Goal: Browse casually

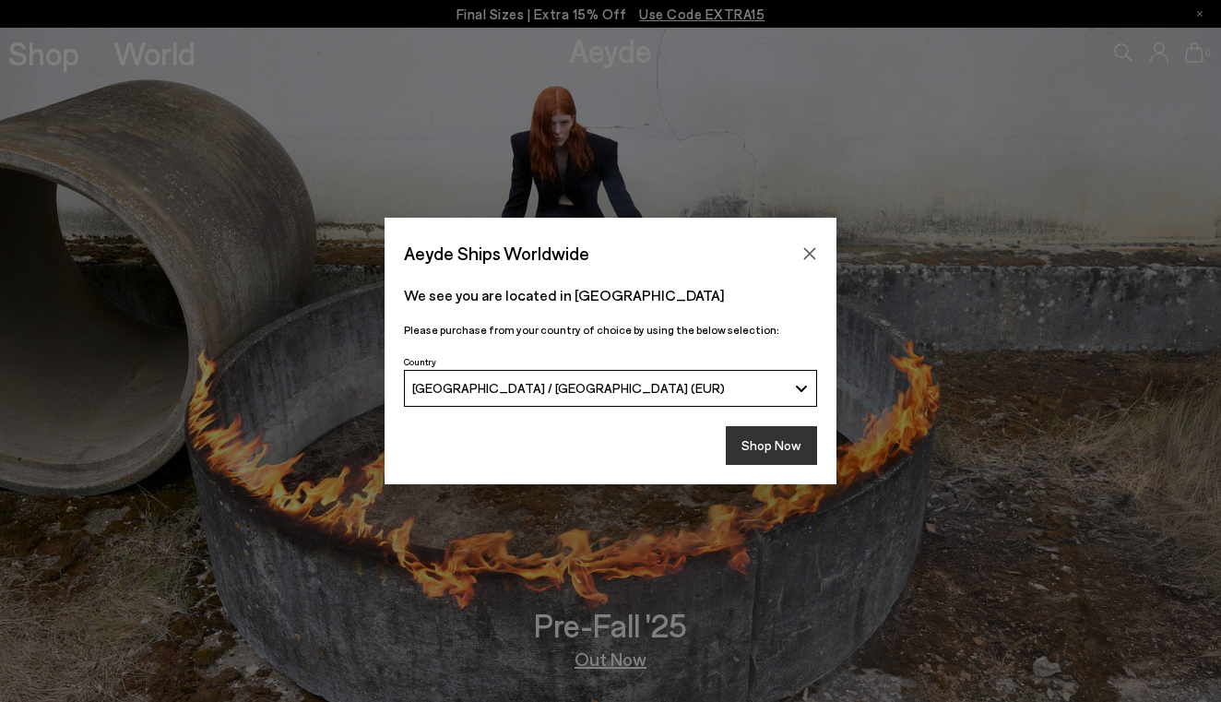
click at [762, 452] on button "Shop Now" at bounding box center [771, 445] width 91 height 39
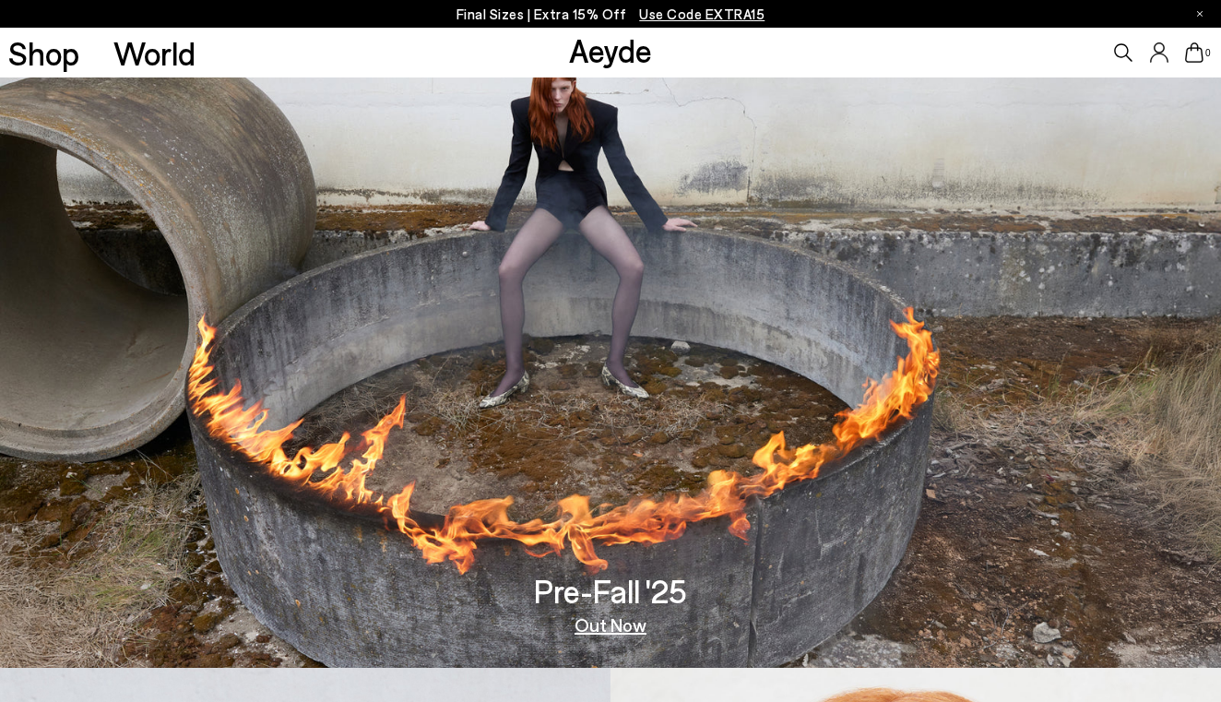
scroll to position [39, 0]
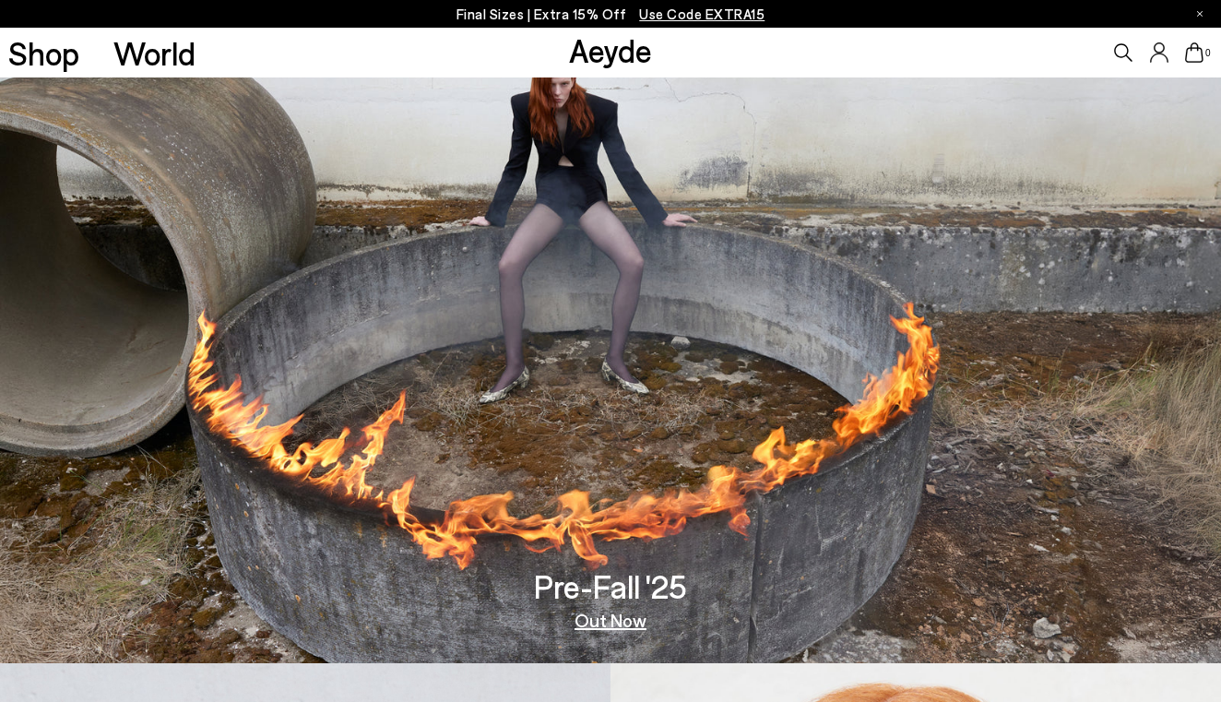
click at [613, 620] on link "Out Now" at bounding box center [610, 619] width 72 height 18
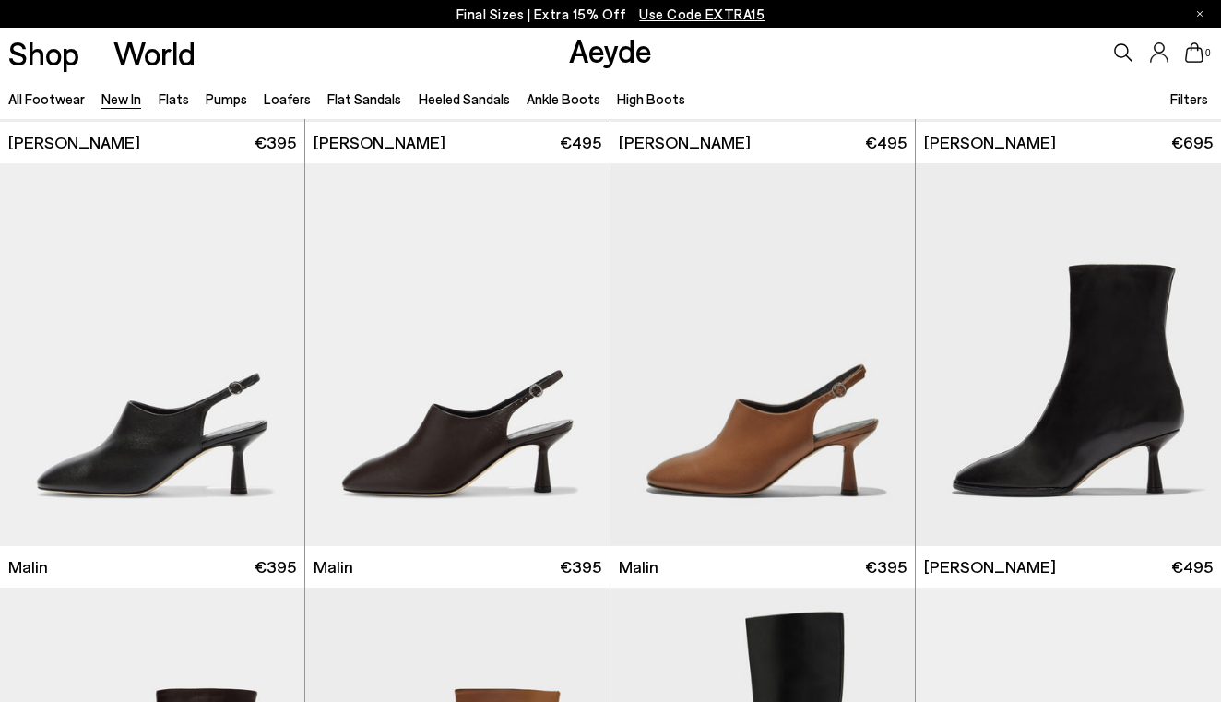
scroll to position [4201, 0]
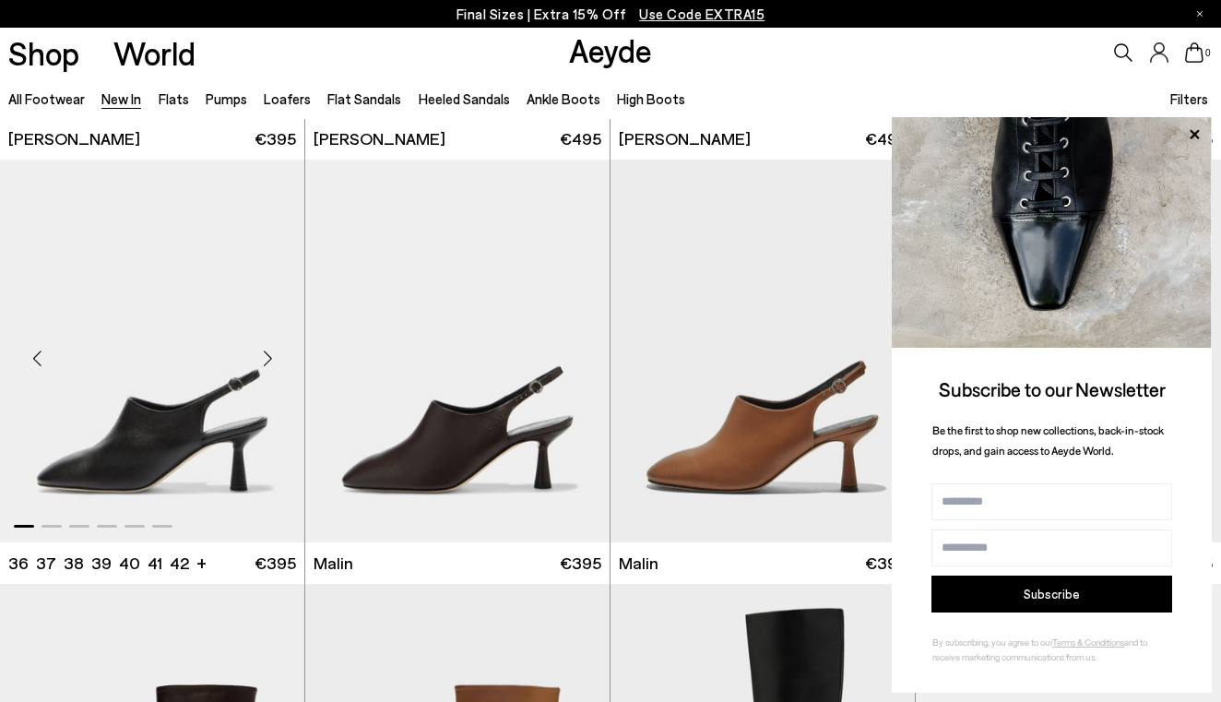
click at [263, 358] on div "Next slide" at bounding box center [267, 357] width 55 height 55
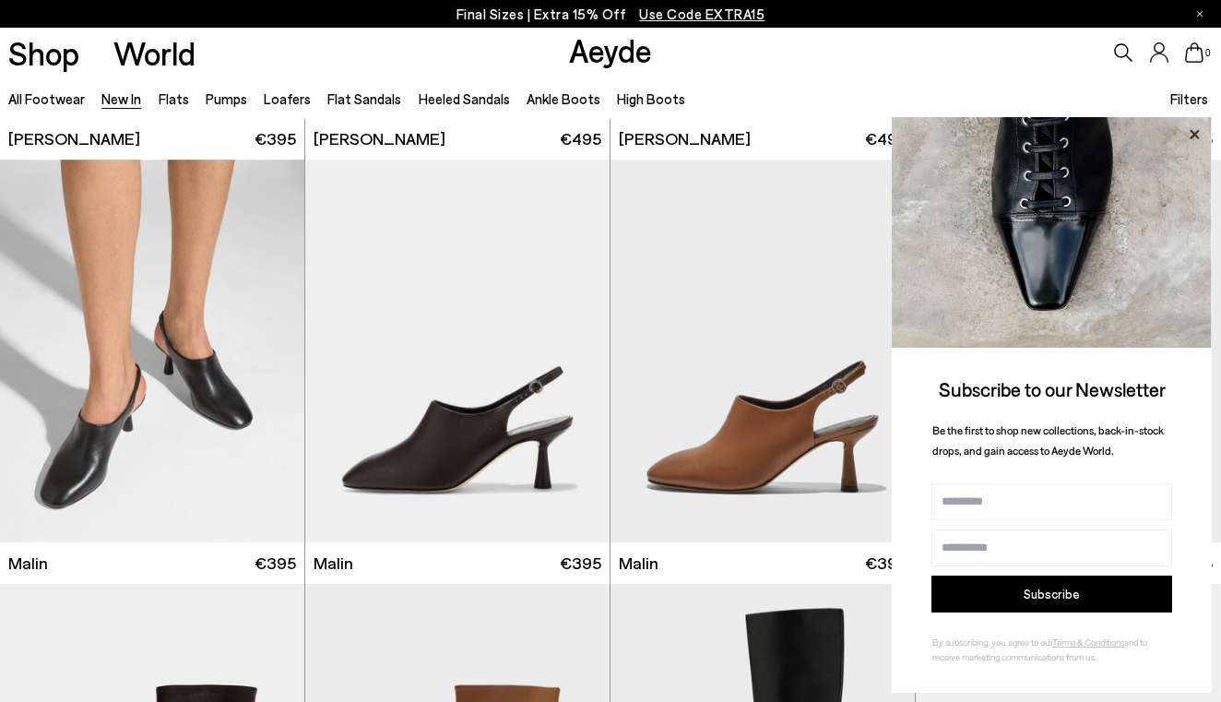
click at [1190, 136] on icon at bounding box center [1194, 135] width 24 height 24
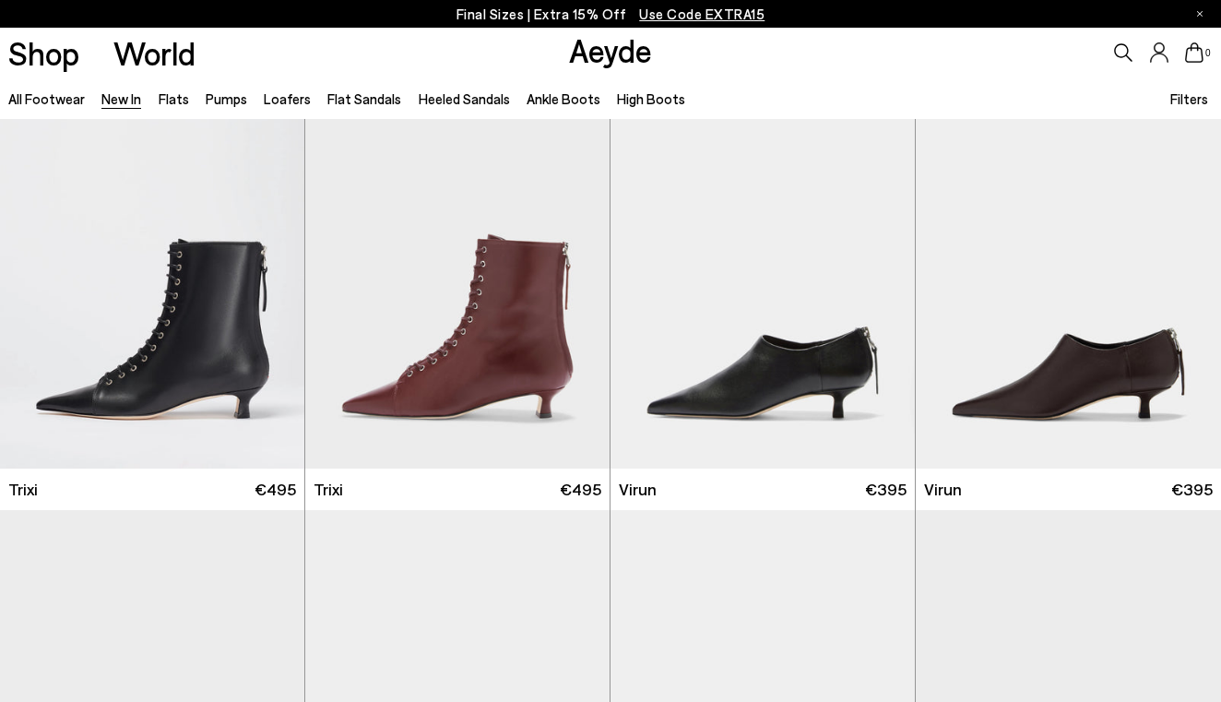
scroll to position [5981, 0]
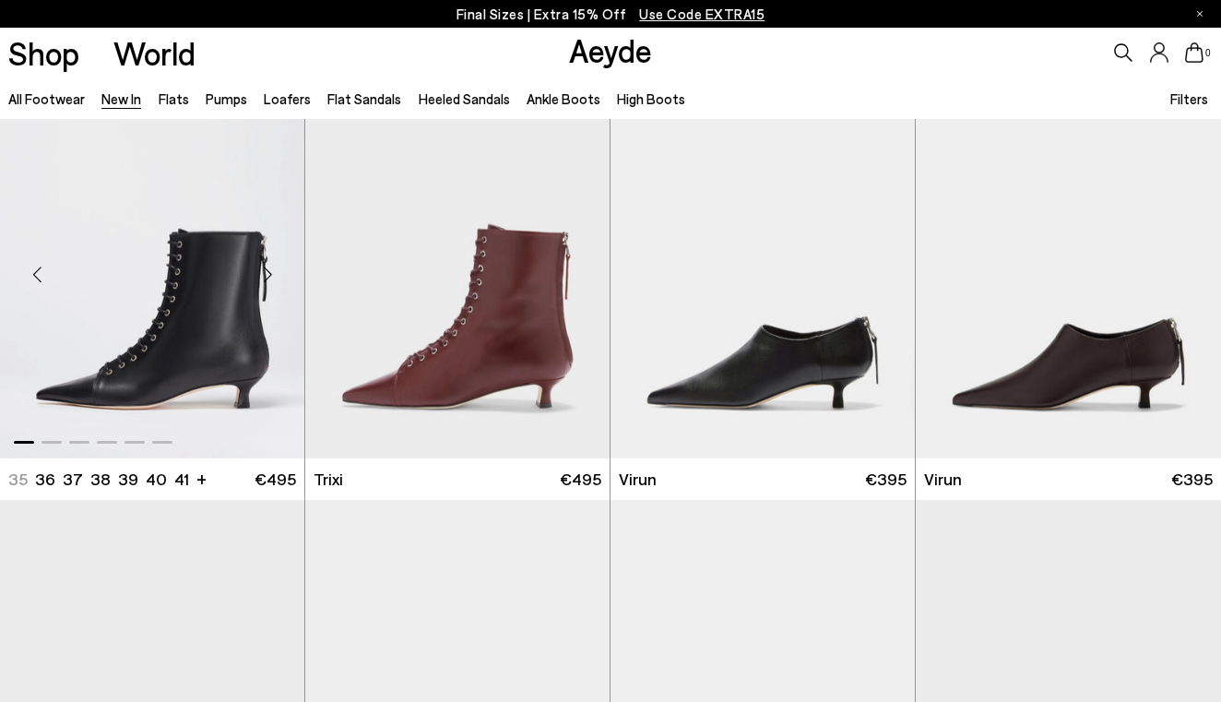
click at [266, 279] on div "Next slide" at bounding box center [267, 273] width 55 height 55
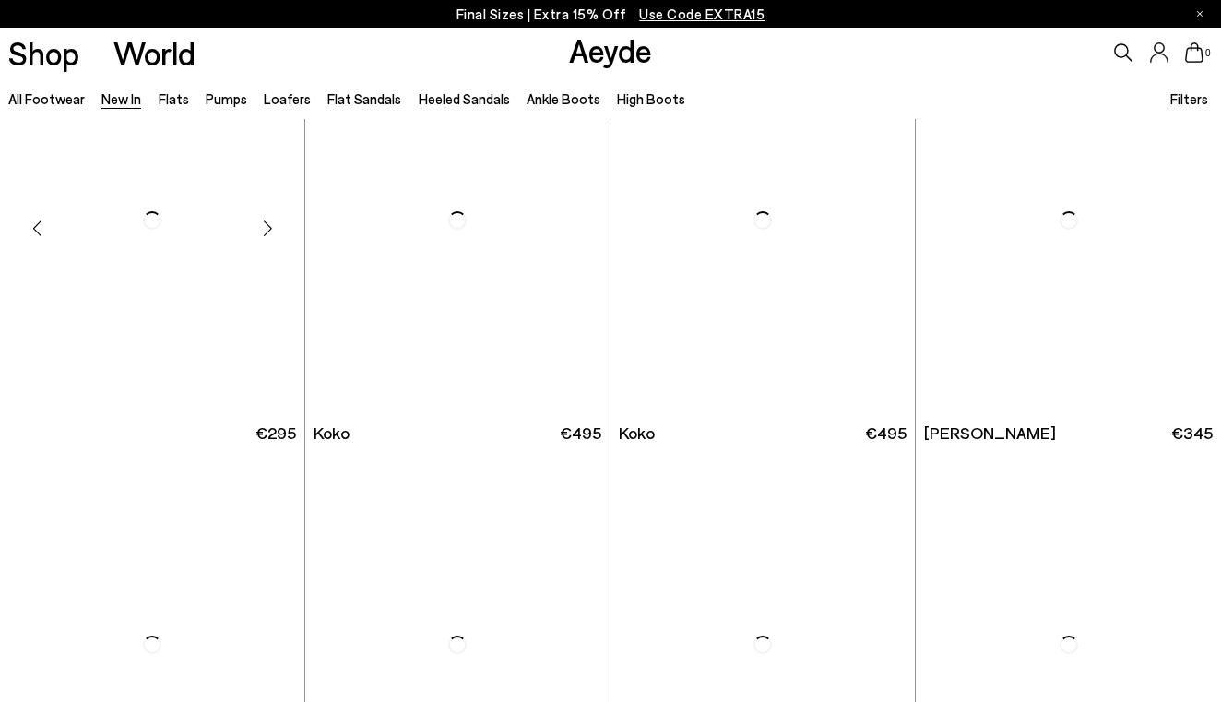
scroll to position [8146, 0]
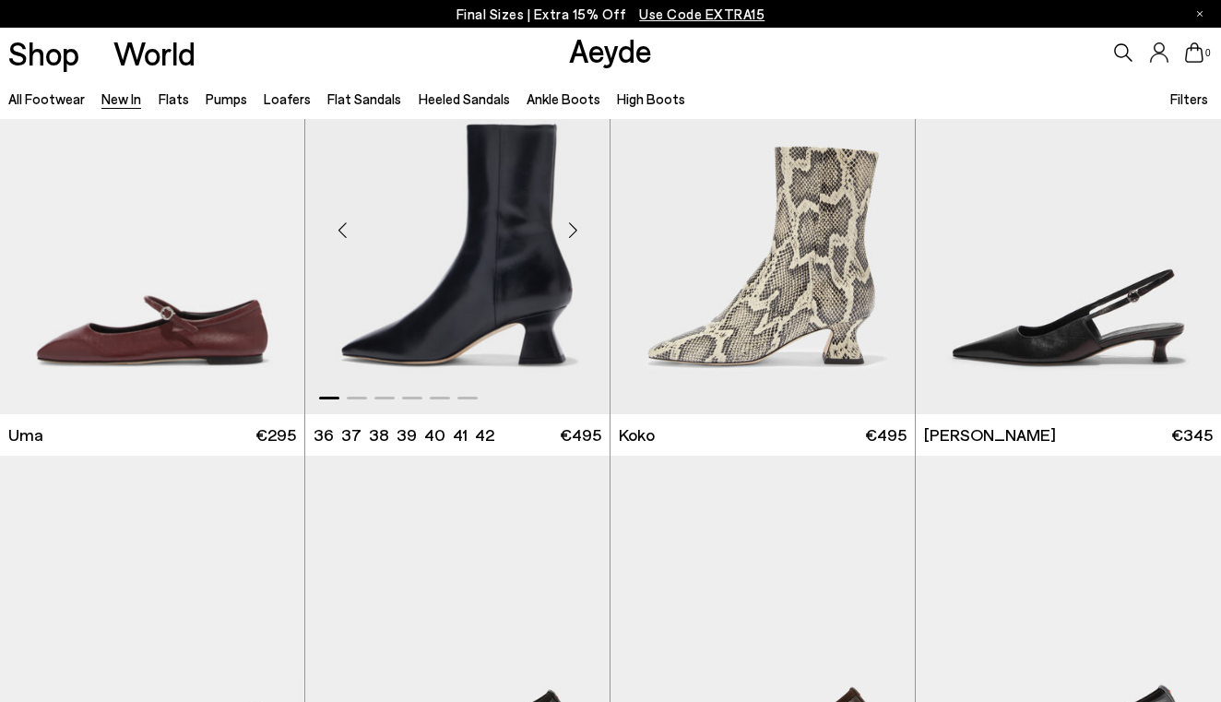
click at [571, 229] on div "Next slide" at bounding box center [572, 229] width 55 height 55
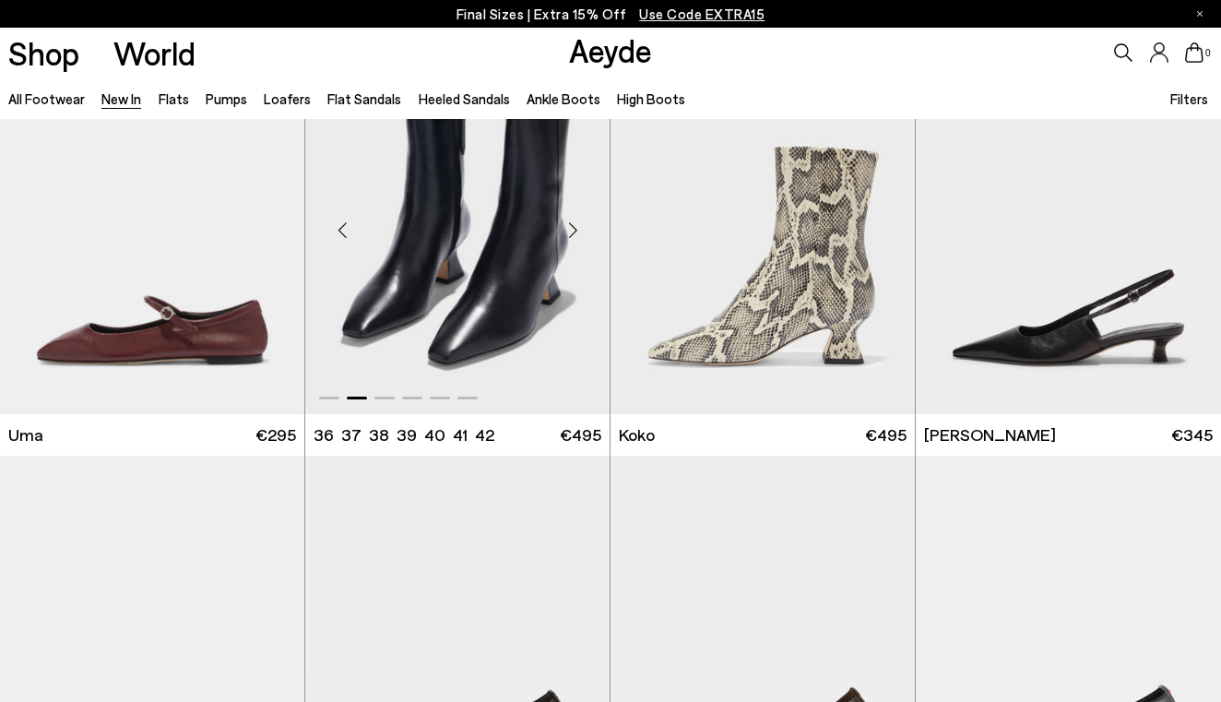
click at [568, 230] on div "Next slide" at bounding box center [572, 229] width 55 height 55
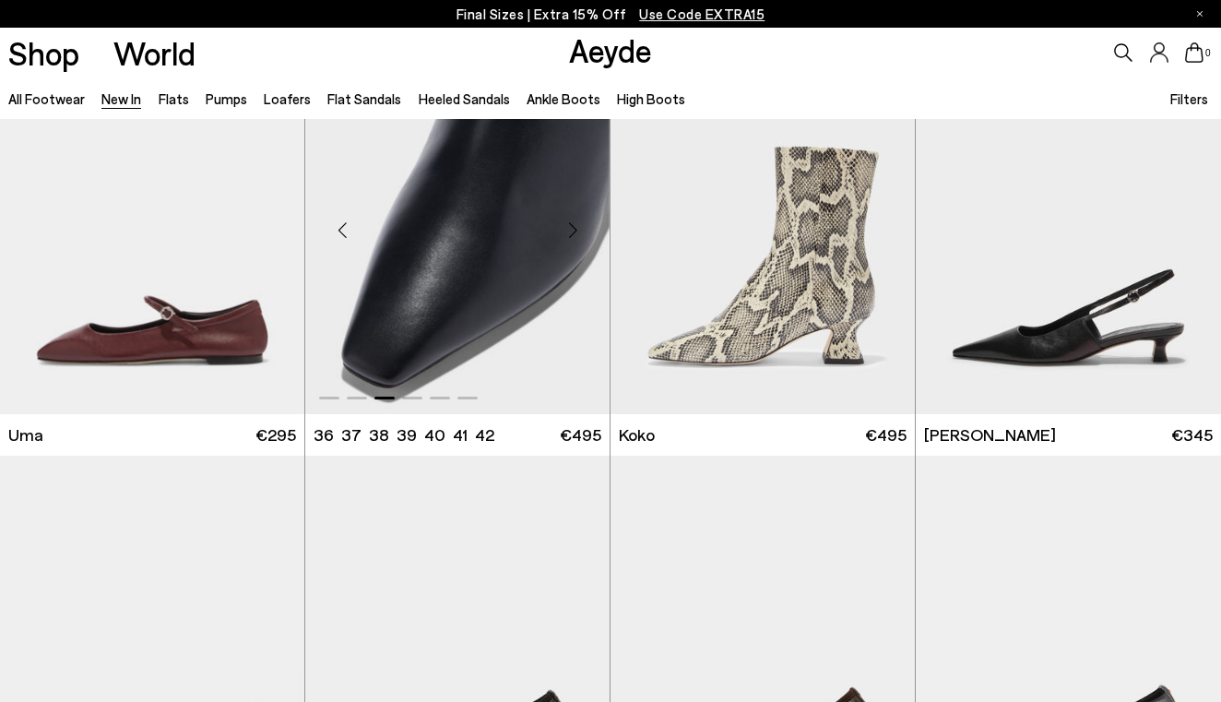
click at [568, 230] on div "Next slide" at bounding box center [572, 229] width 55 height 55
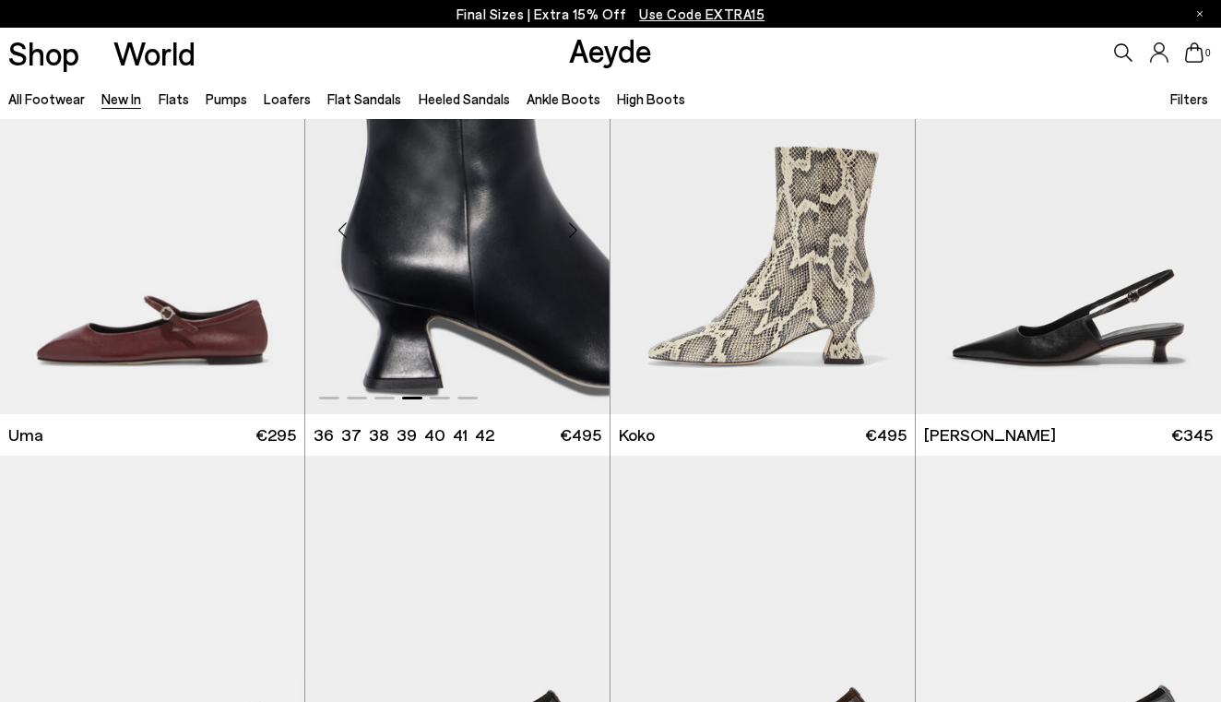
click at [568, 230] on div "Next slide" at bounding box center [572, 229] width 55 height 55
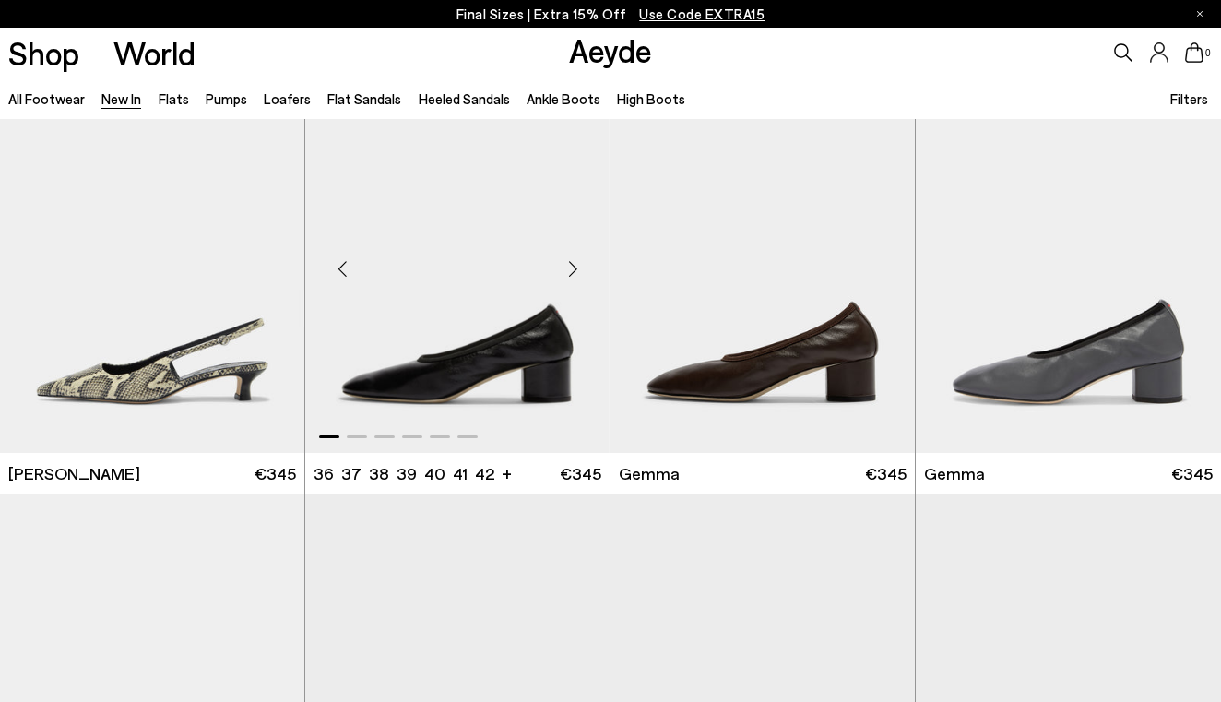
scroll to position [8971, 0]
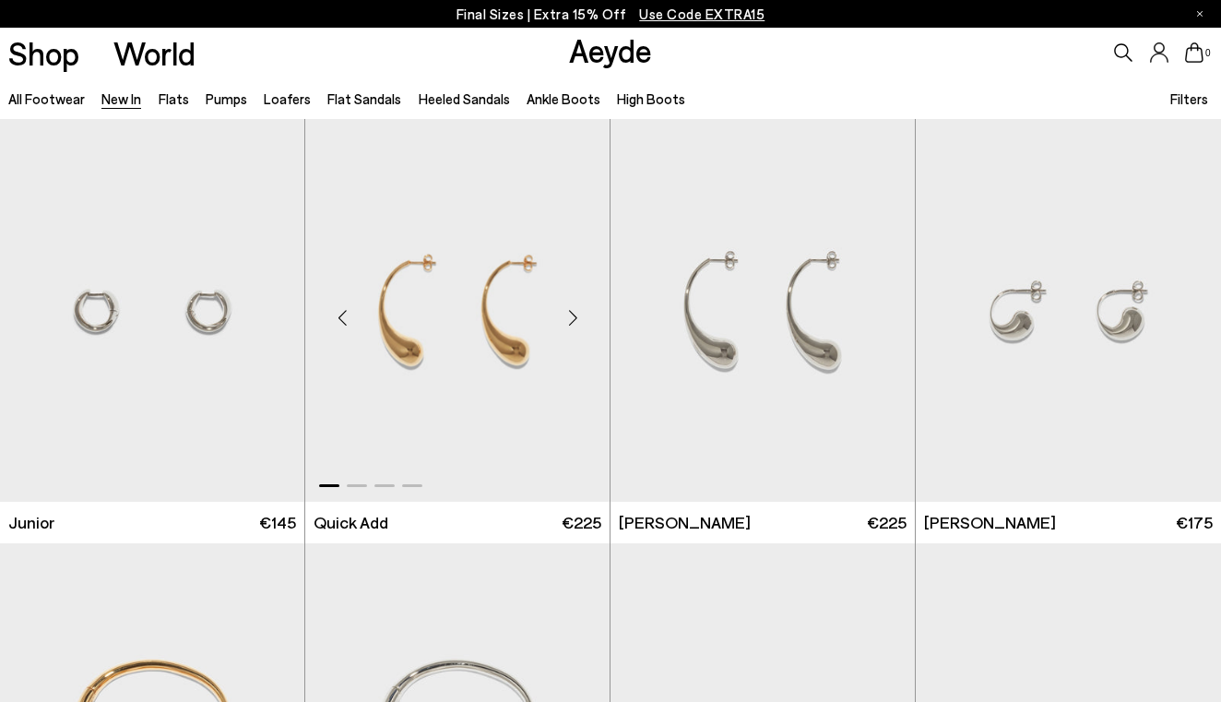
scroll to position [11028, 0]
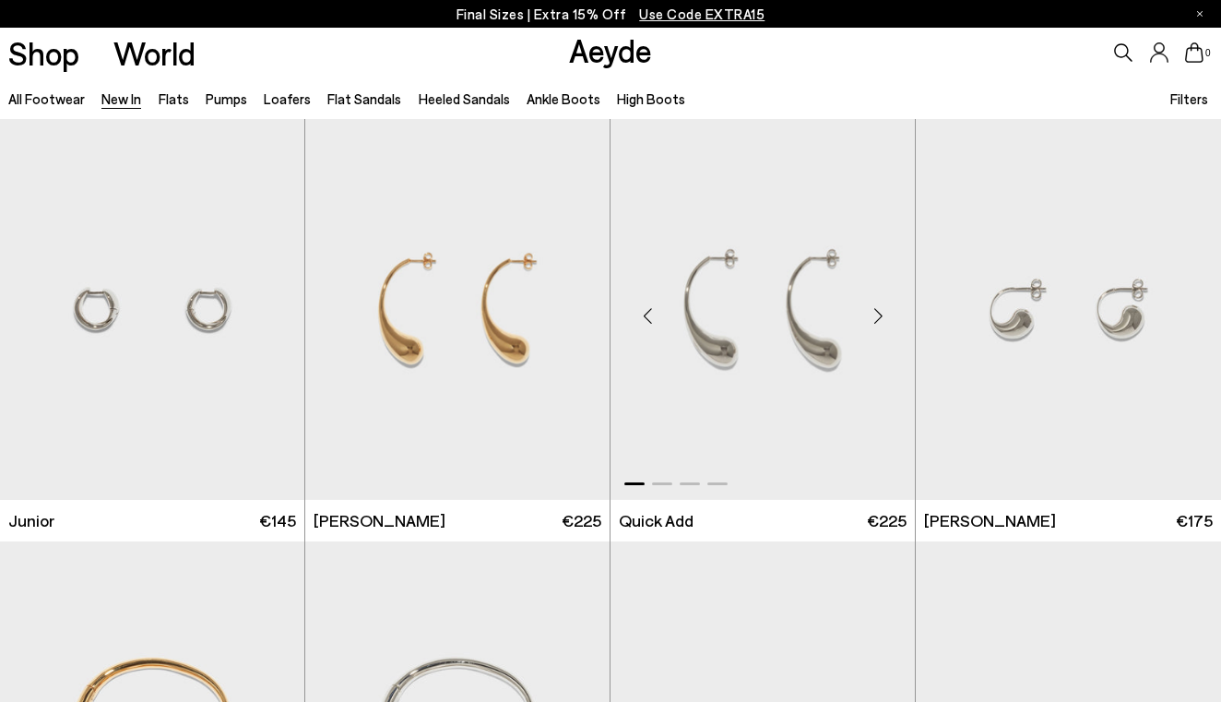
click at [881, 316] on div "Next slide" at bounding box center [877, 316] width 55 height 55
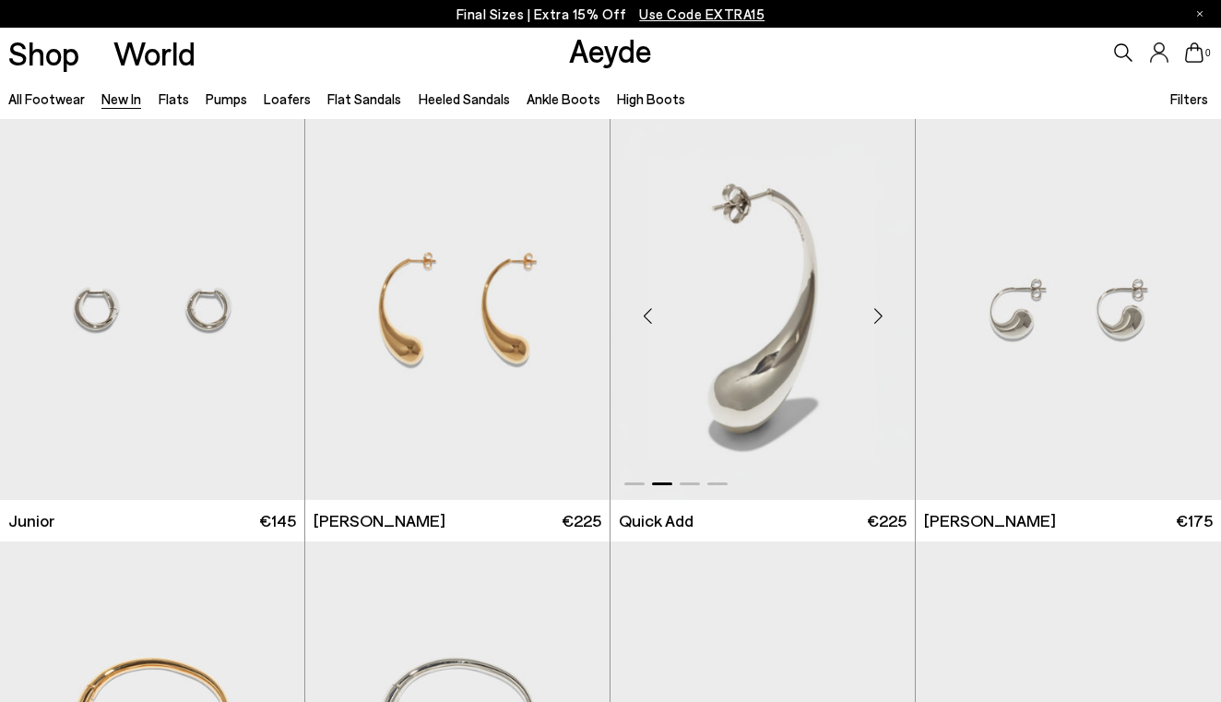
click at [876, 314] on div "Next slide" at bounding box center [877, 316] width 55 height 55
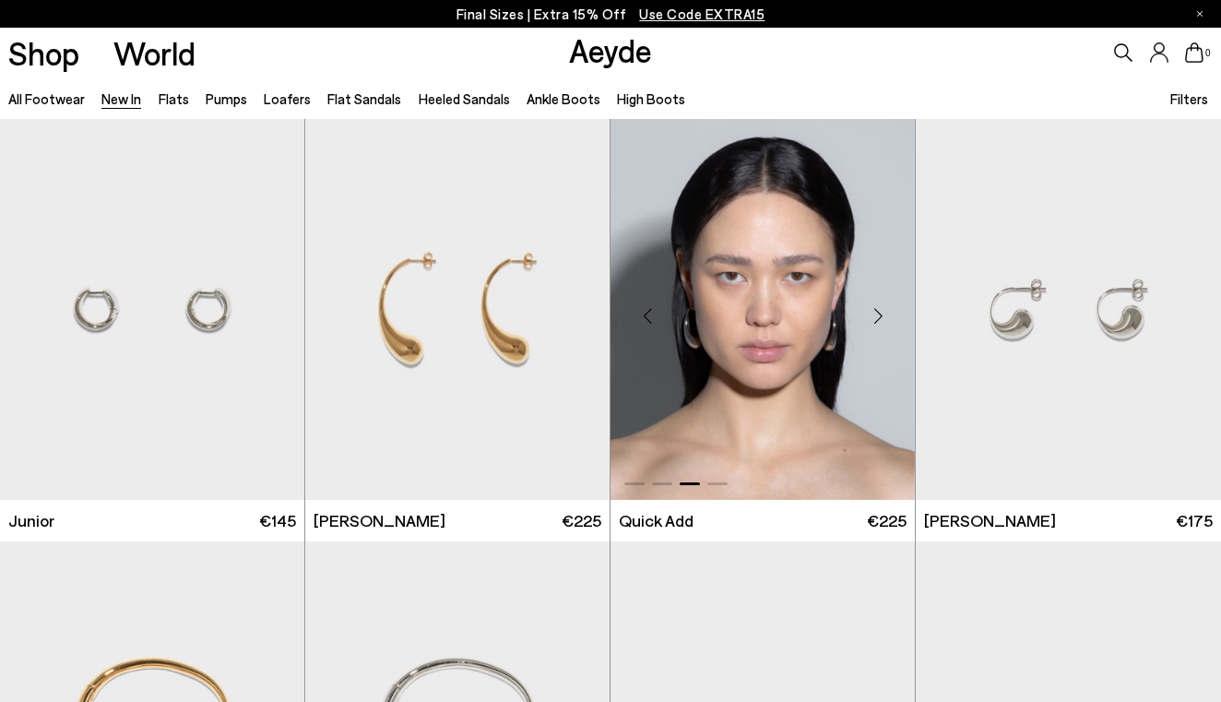
click at [876, 314] on div "Next slide" at bounding box center [877, 316] width 55 height 55
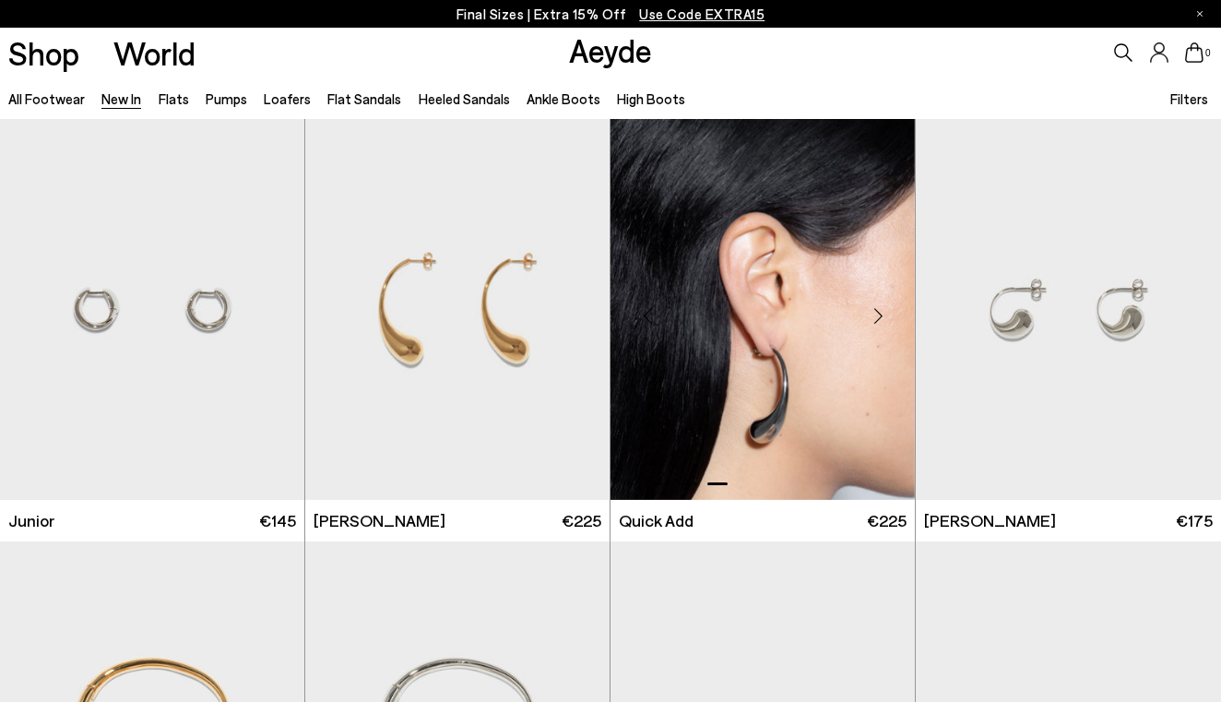
click at [876, 314] on div "Next slide" at bounding box center [877, 316] width 55 height 55
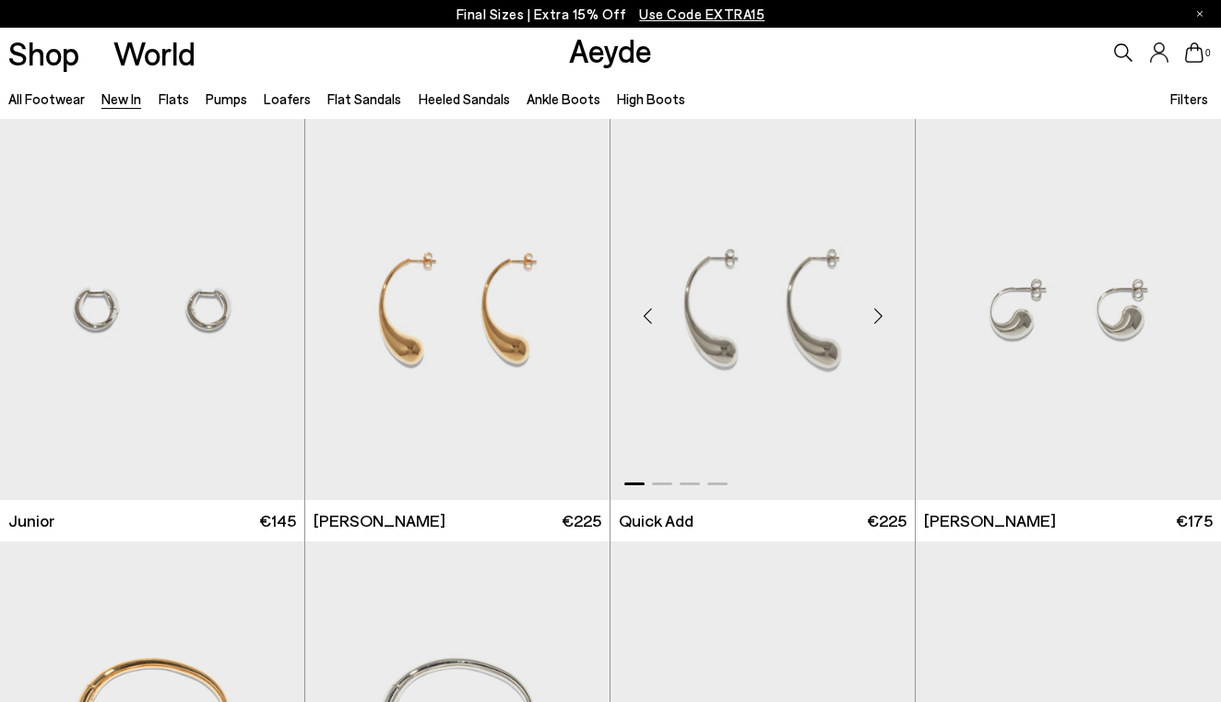
click at [876, 315] on div "Next slide" at bounding box center [877, 316] width 55 height 55
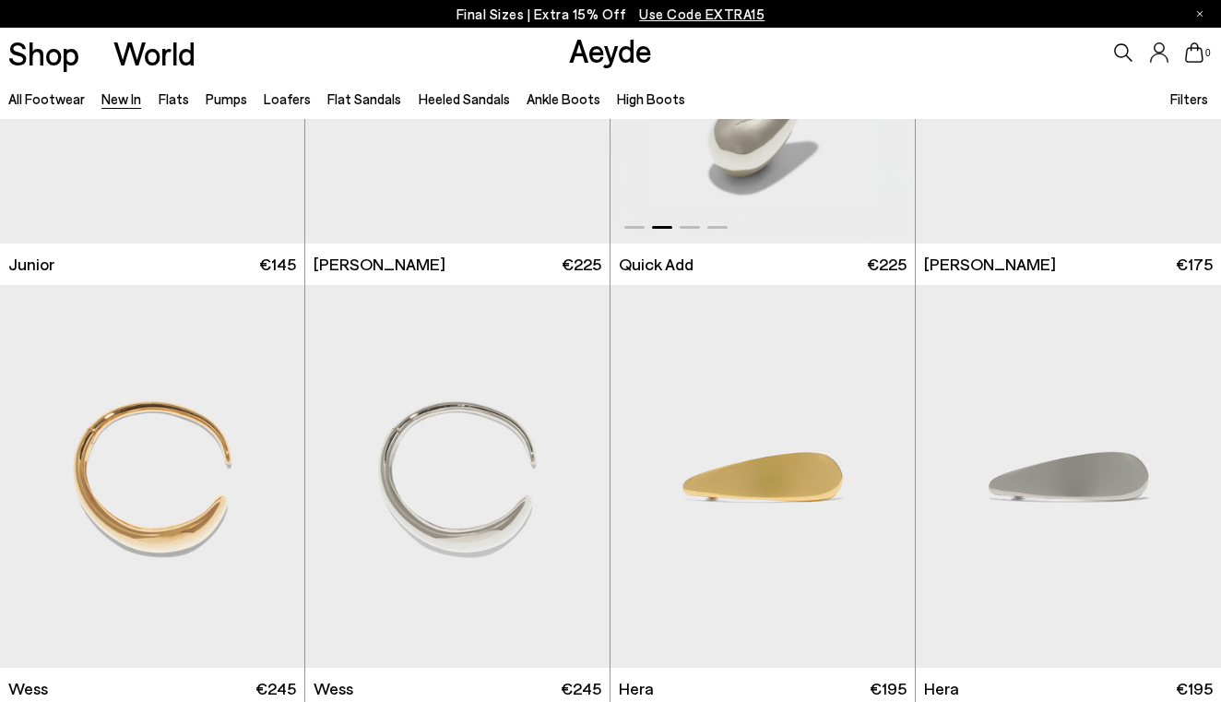
scroll to position [11297, 0]
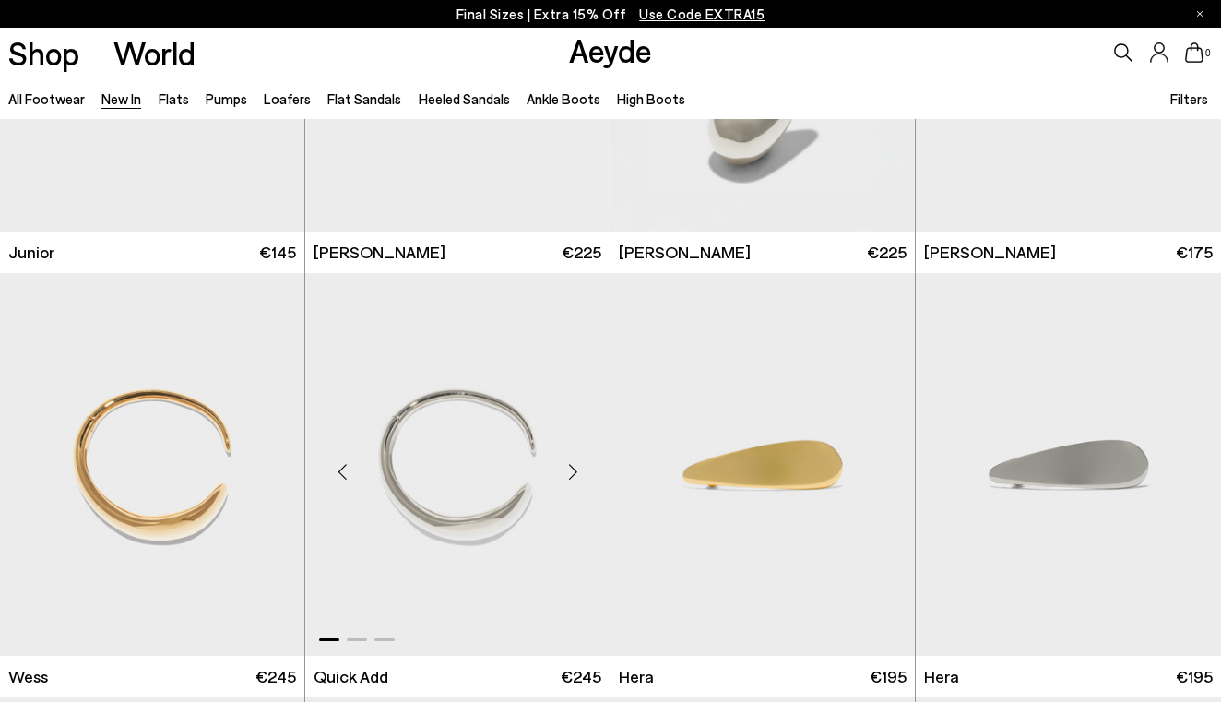
click at [576, 468] on div "Next slide" at bounding box center [572, 471] width 55 height 55
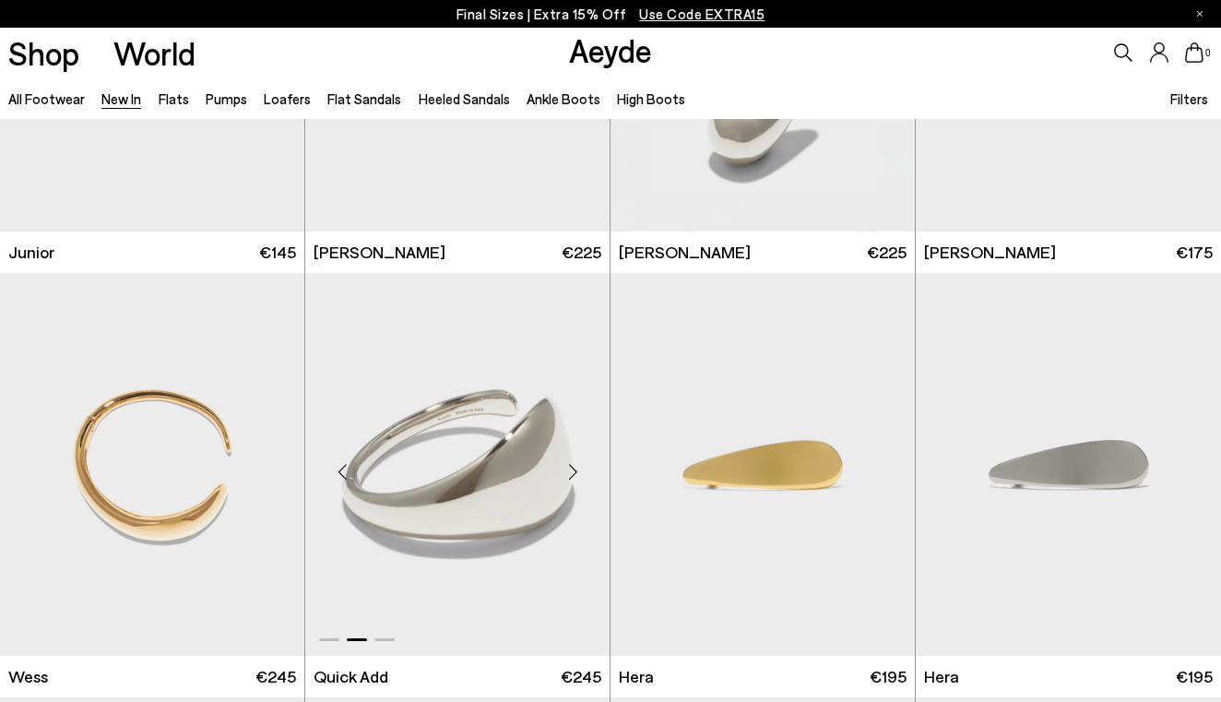
click at [576, 468] on div "Next slide" at bounding box center [572, 471] width 55 height 55
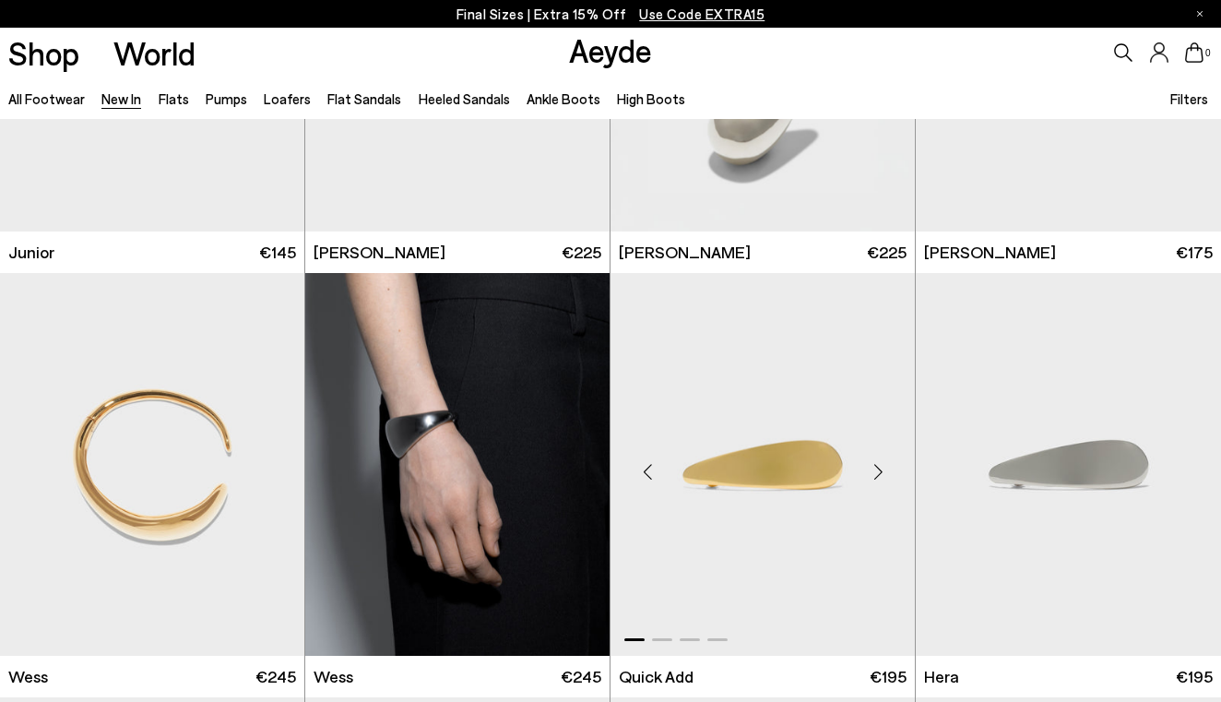
click at [867, 467] on div "Next slide" at bounding box center [877, 471] width 55 height 55
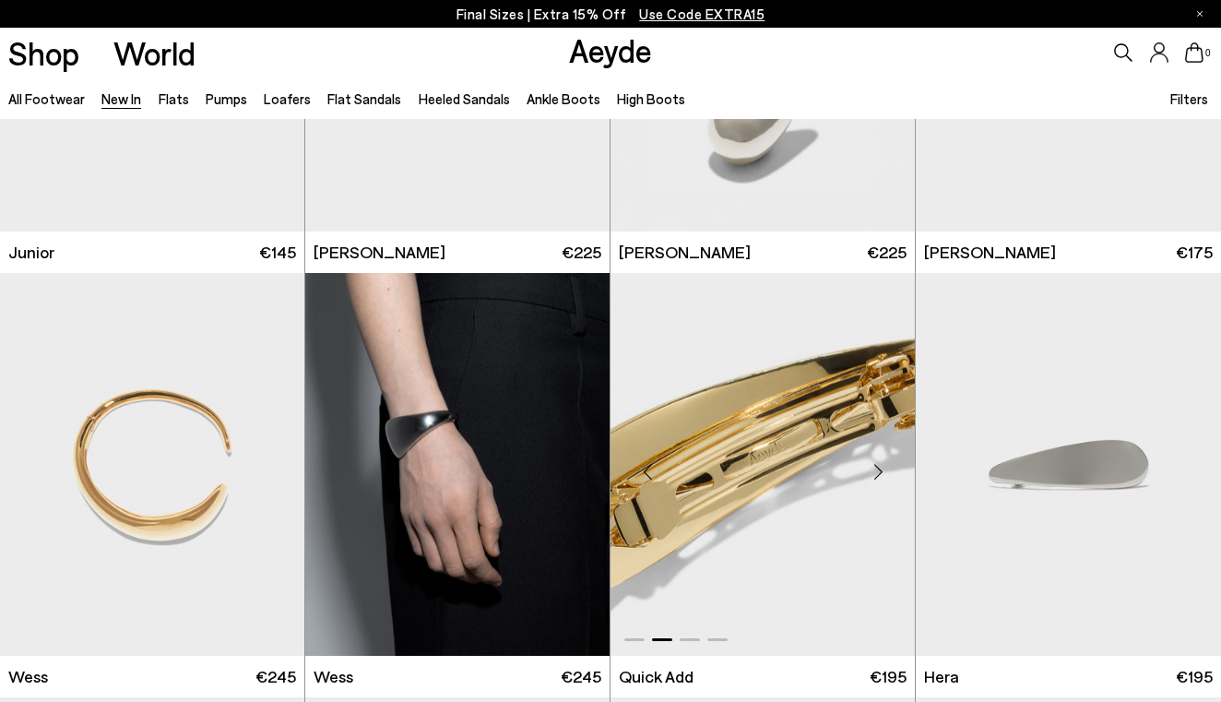
click at [867, 467] on div "Next slide" at bounding box center [877, 471] width 55 height 55
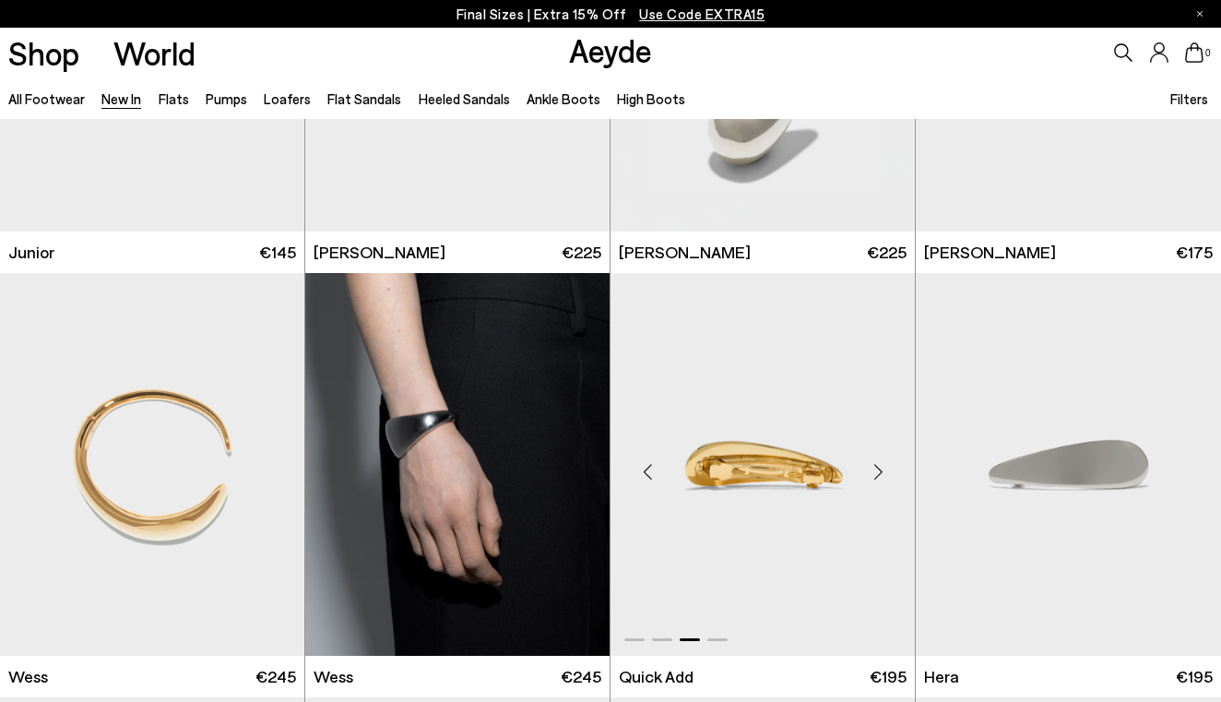
click at [867, 467] on div "Next slide" at bounding box center [877, 471] width 55 height 55
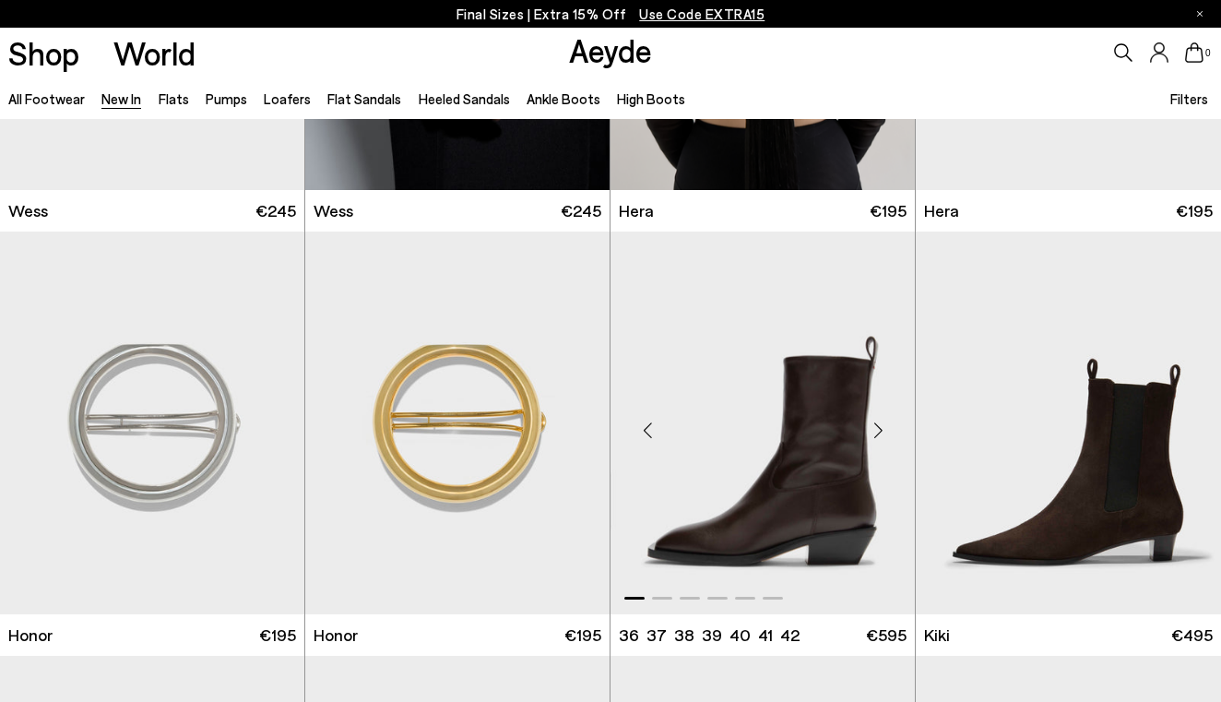
scroll to position [11763, 0]
click at [882, 420] on div "Next slide" at bounding box center [877, 429] width 55 height 55
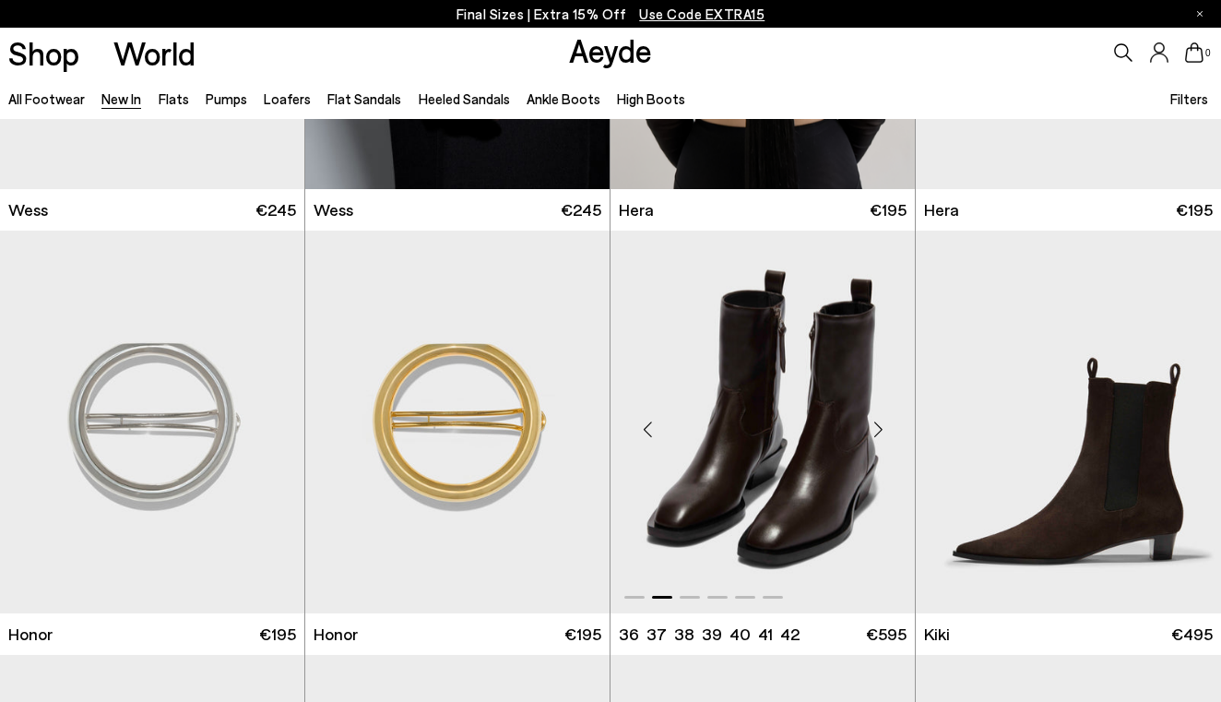
click at [876, 429] on div "Next slide" at bounding box center [877, 429] width 55 height 55
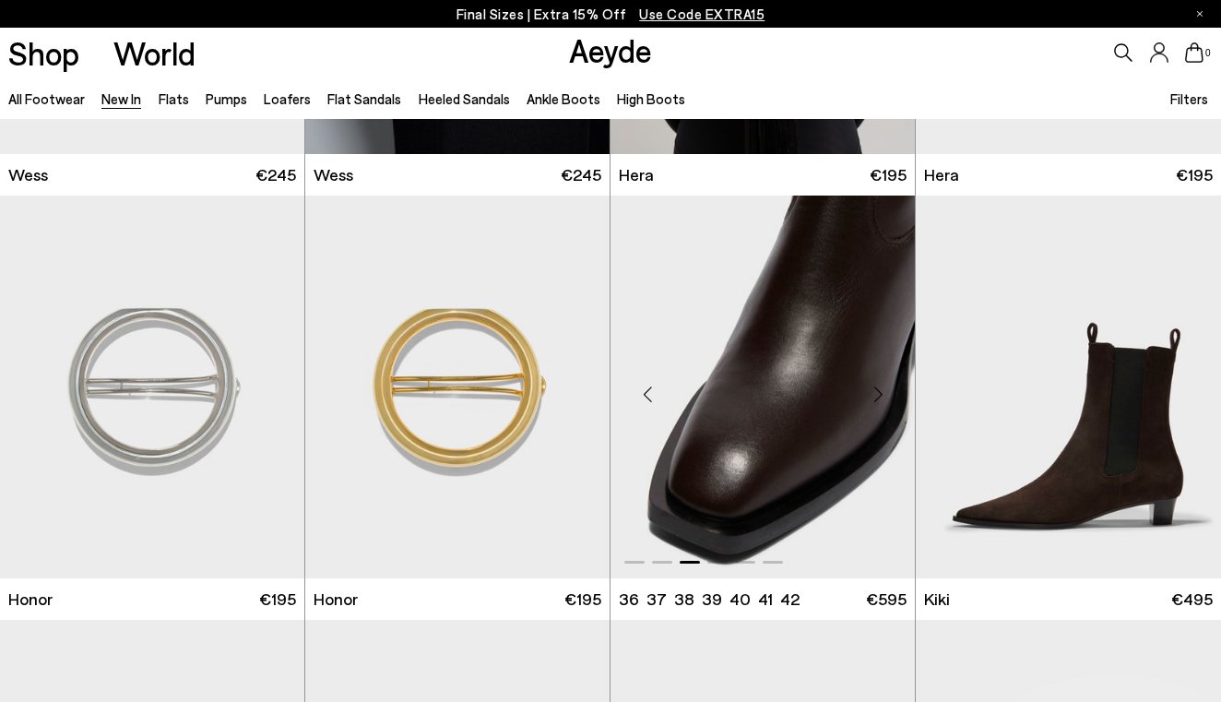
scroll to position [11804, 0]
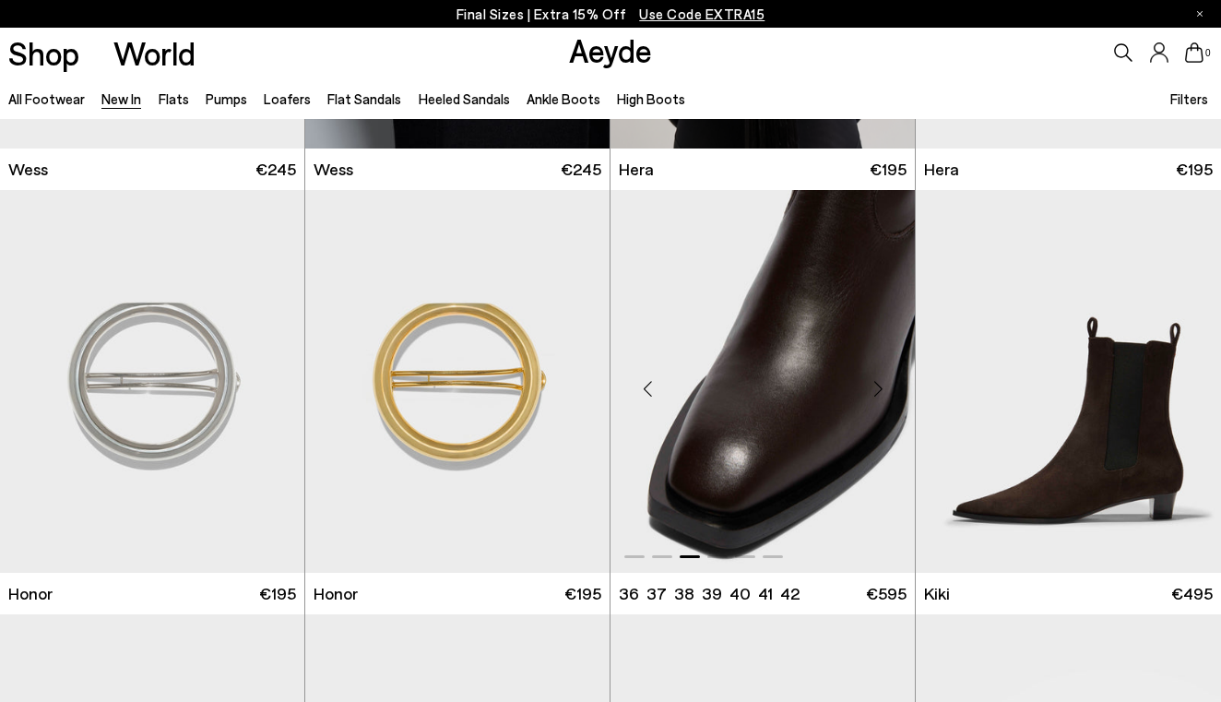
click at [876, 387] on div "Next slide" at bounding box center [877, 388] width 55 height 55
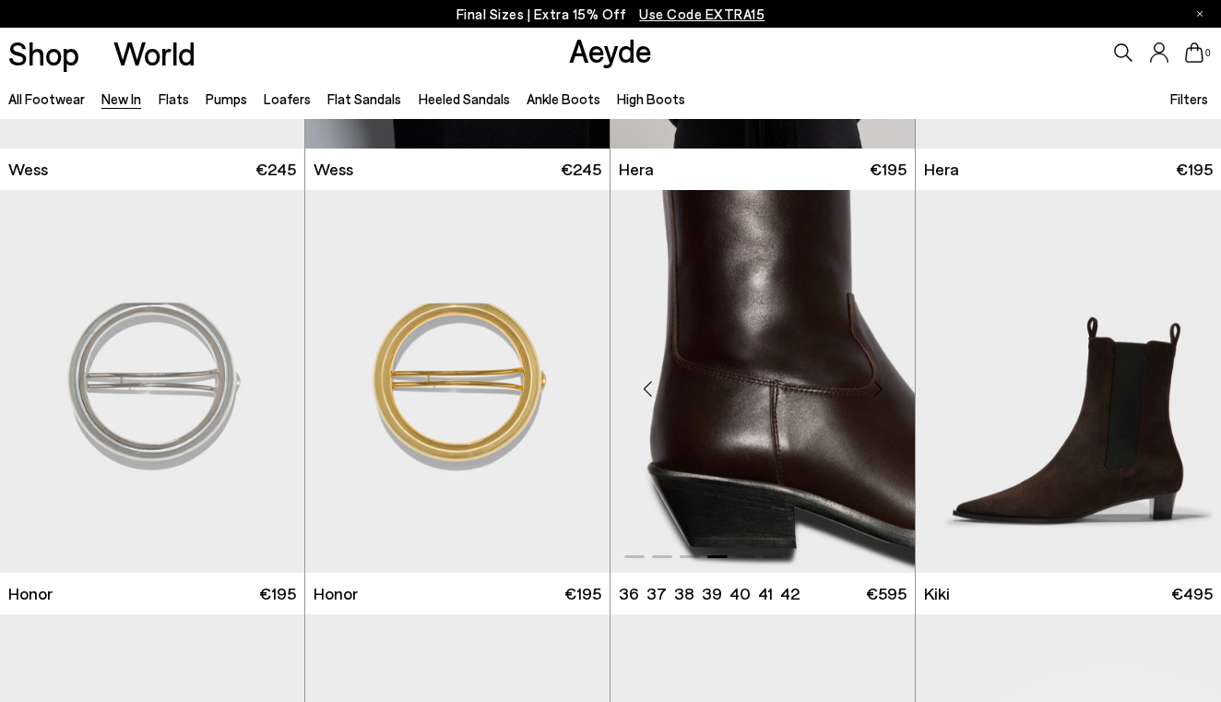
click at [879, 395] on div "Next slide" at bounding box center [877, 388] width 55 height 55
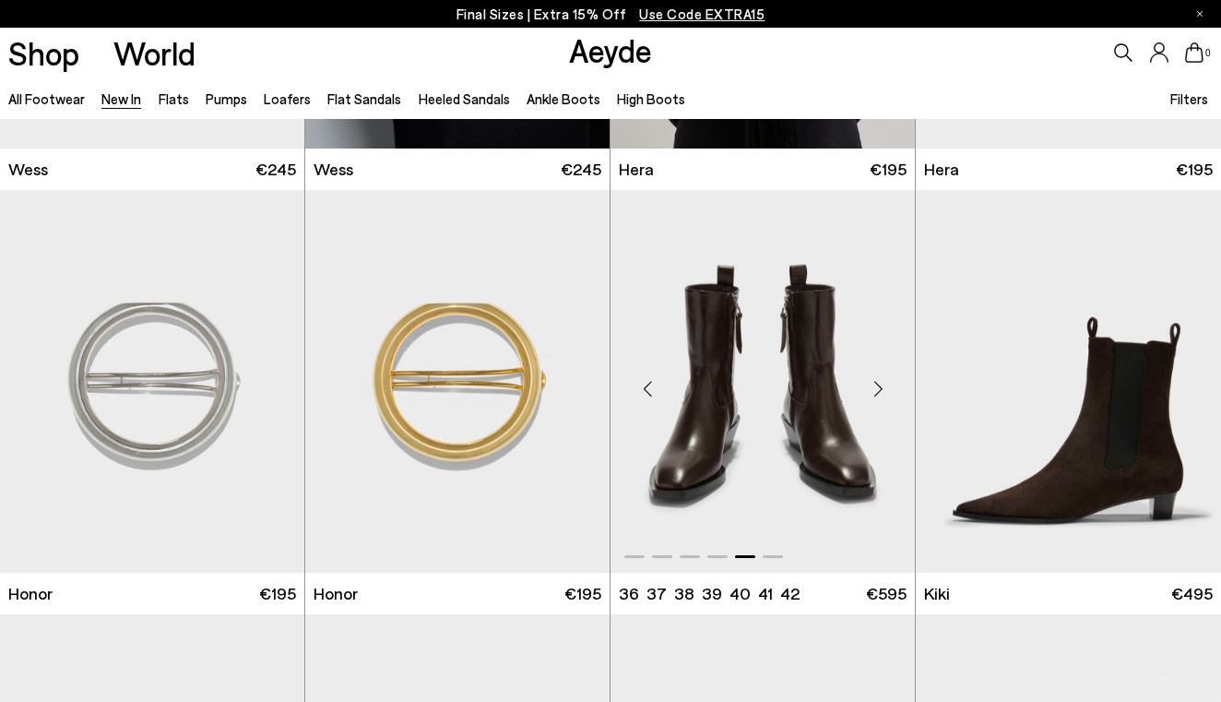
click at [876, 391] on div "Next slide" at bounding box center [877, 388] width 55 height 55
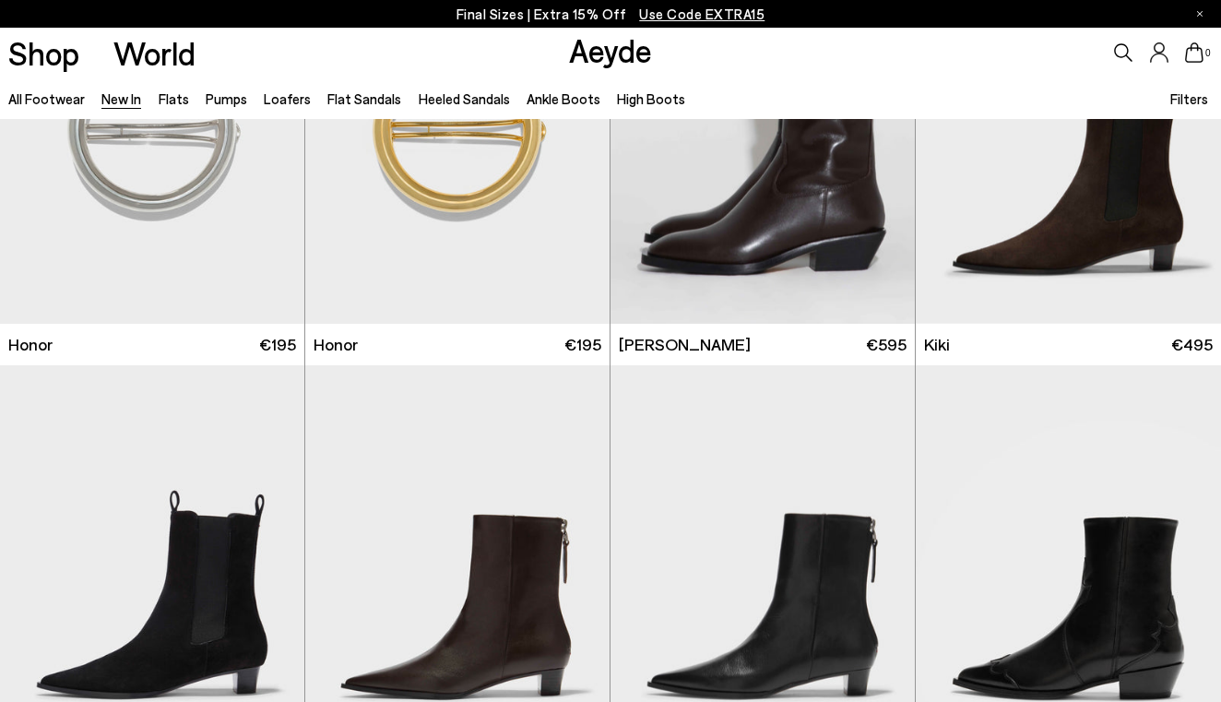
scroll to position [11736, 0]
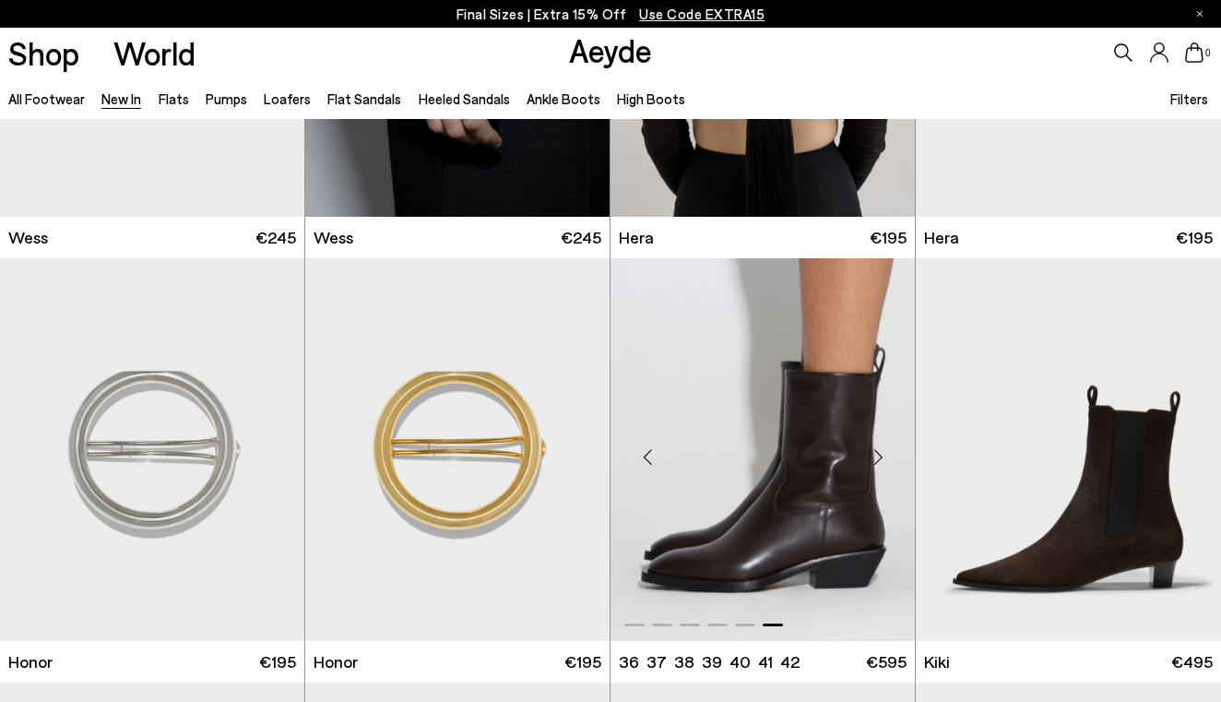
click at [813, 443] on img "6 / 6" at bounding box center [762, 449] width 304 height 383
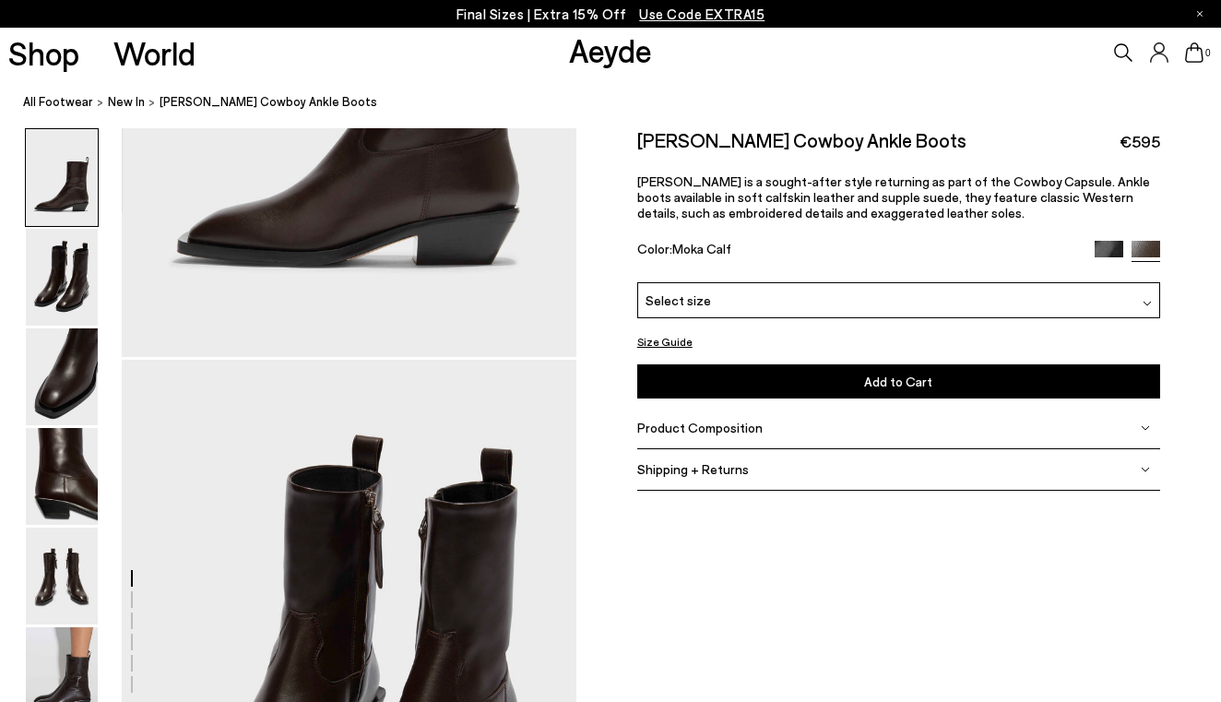
scroll to position [454, 0]
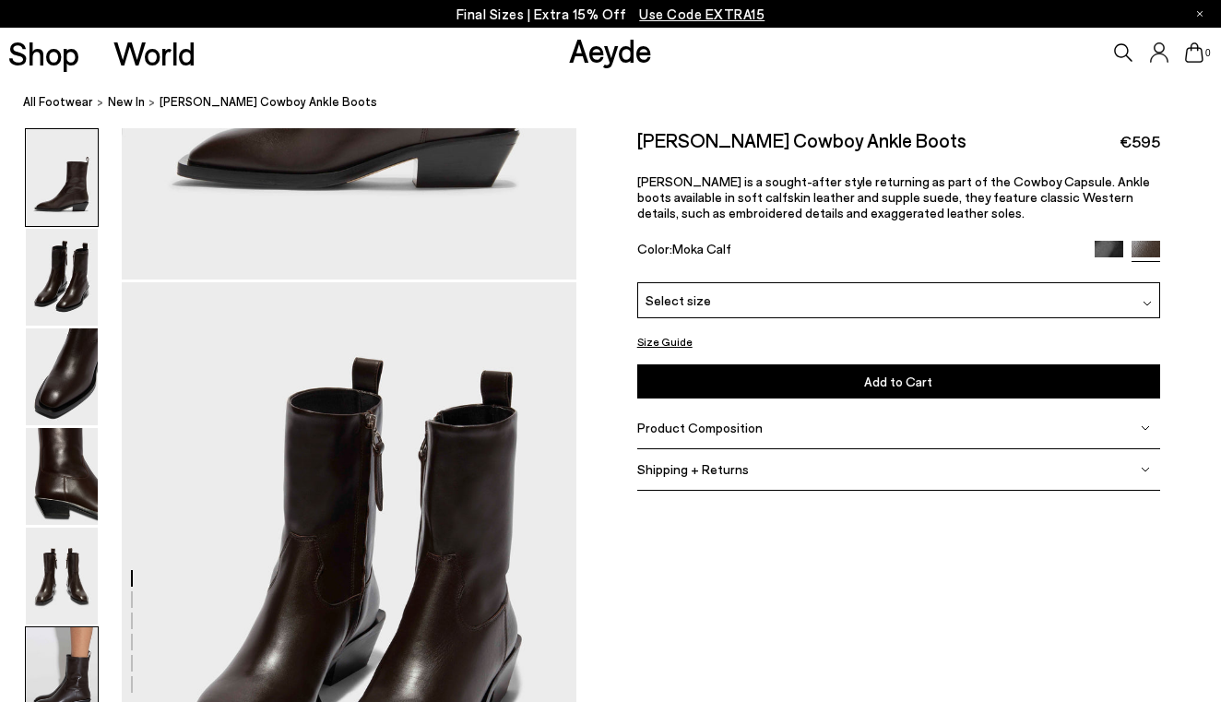
click at [77, 649] on img at bounding box center [62, 675] width 72 height 97
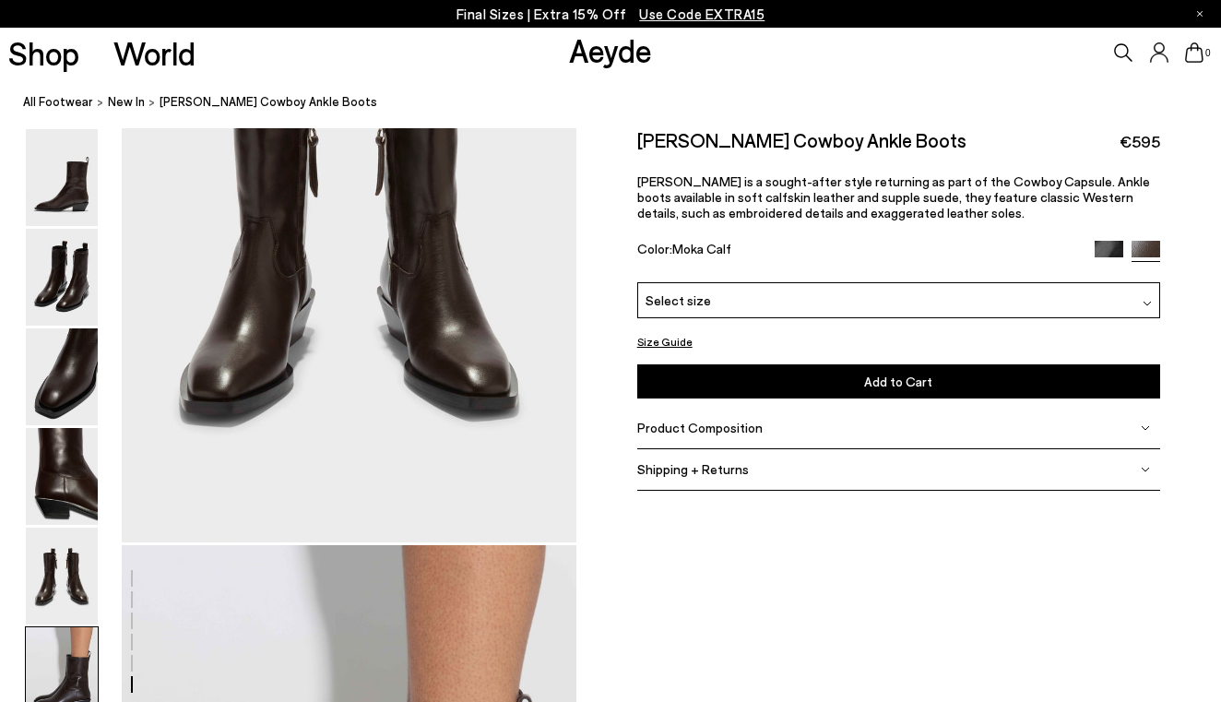
scroll to position [3169, 0]
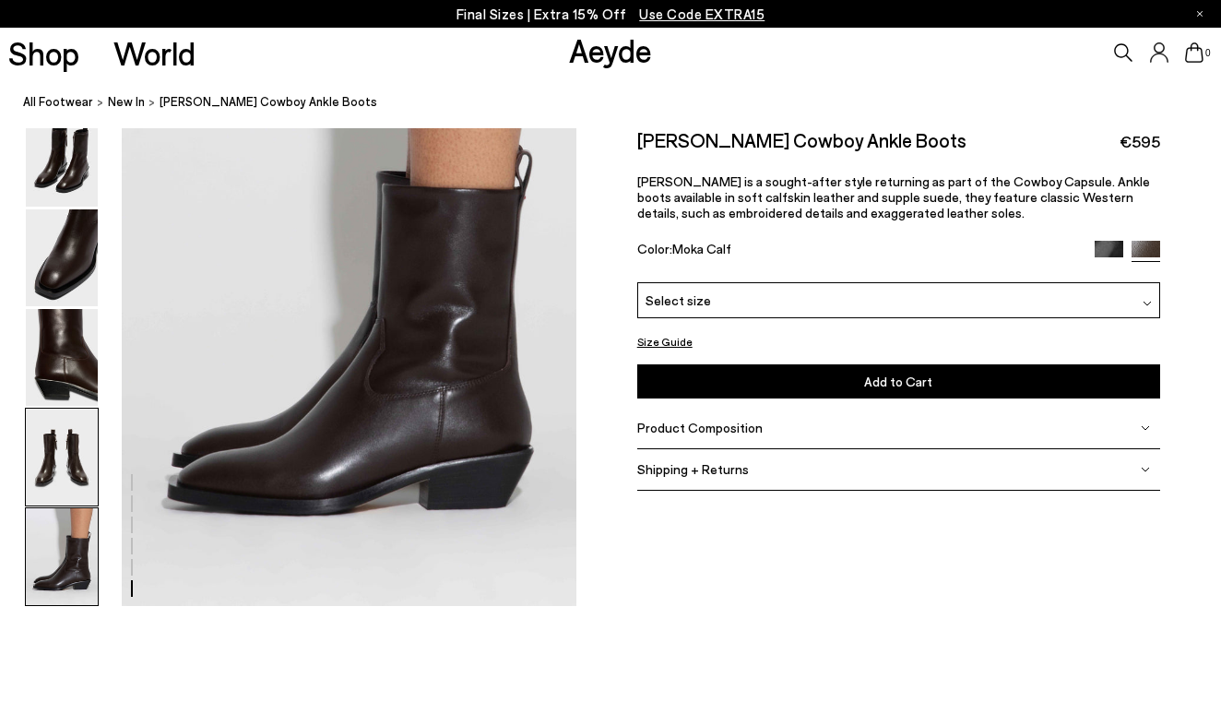
click at [77, 460] on img at bounding box center [62, 456] width 72 height 97
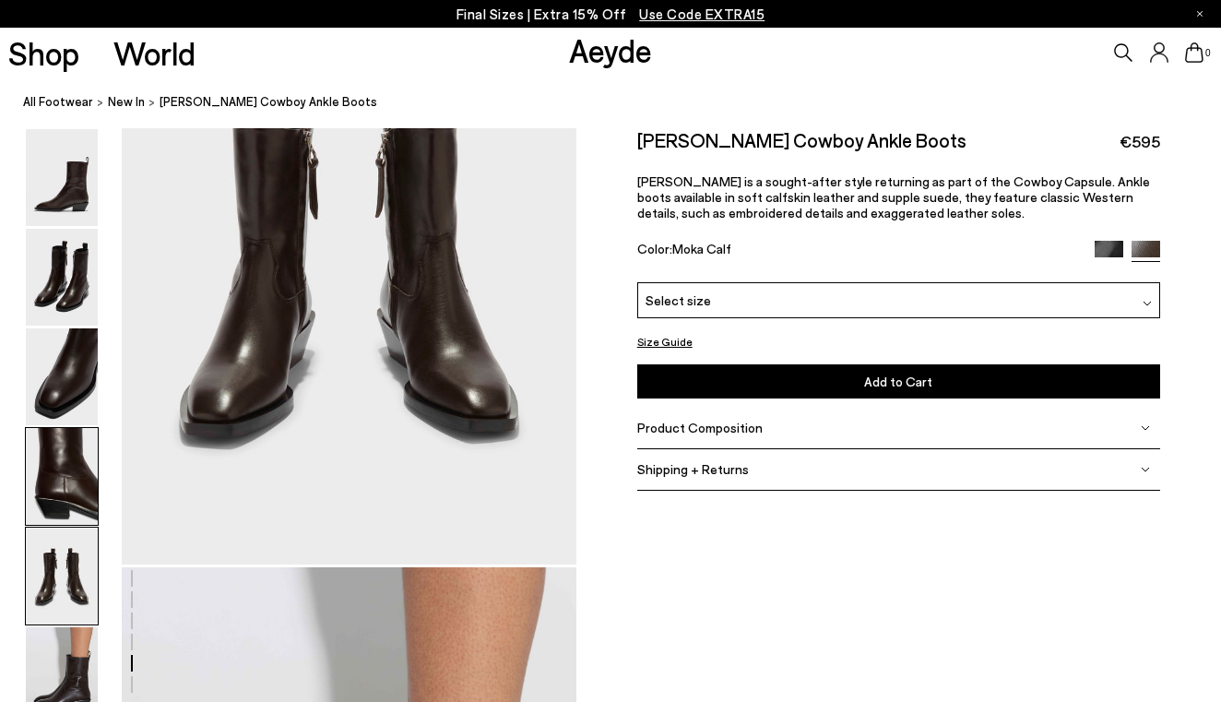
scroll to position [2434, 0]
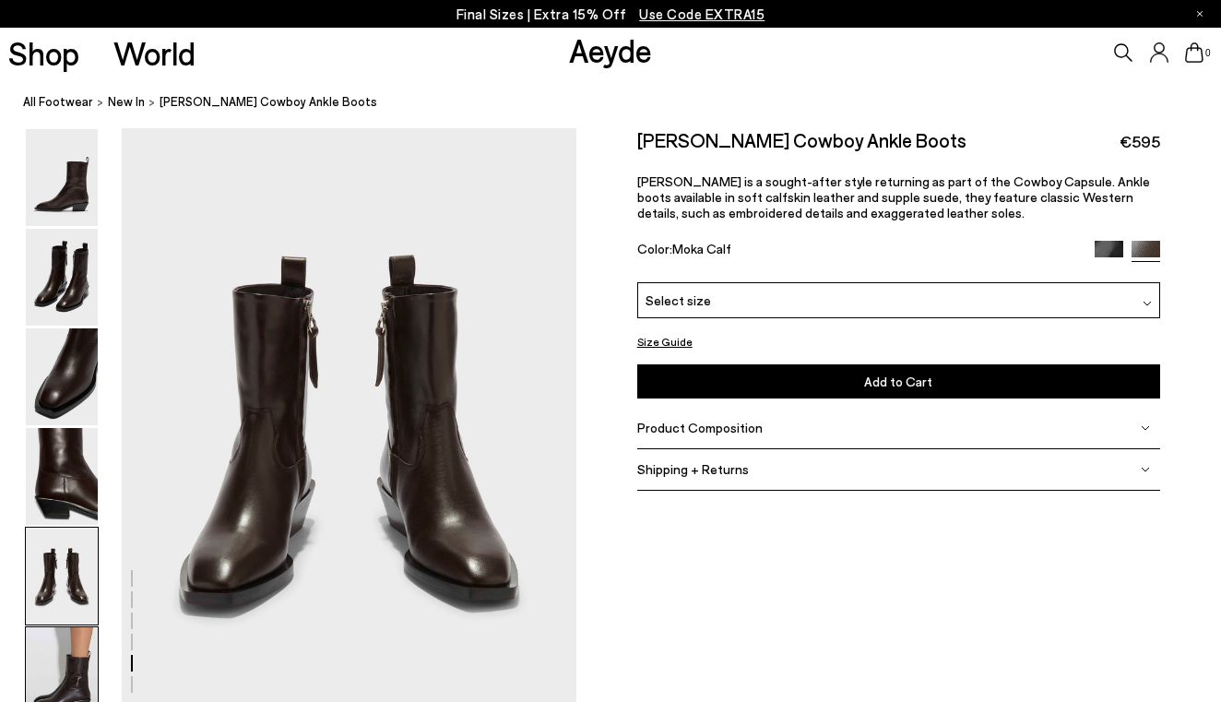
click at [82, 677] on img at bounding box center [62, 675] width 72 height 97
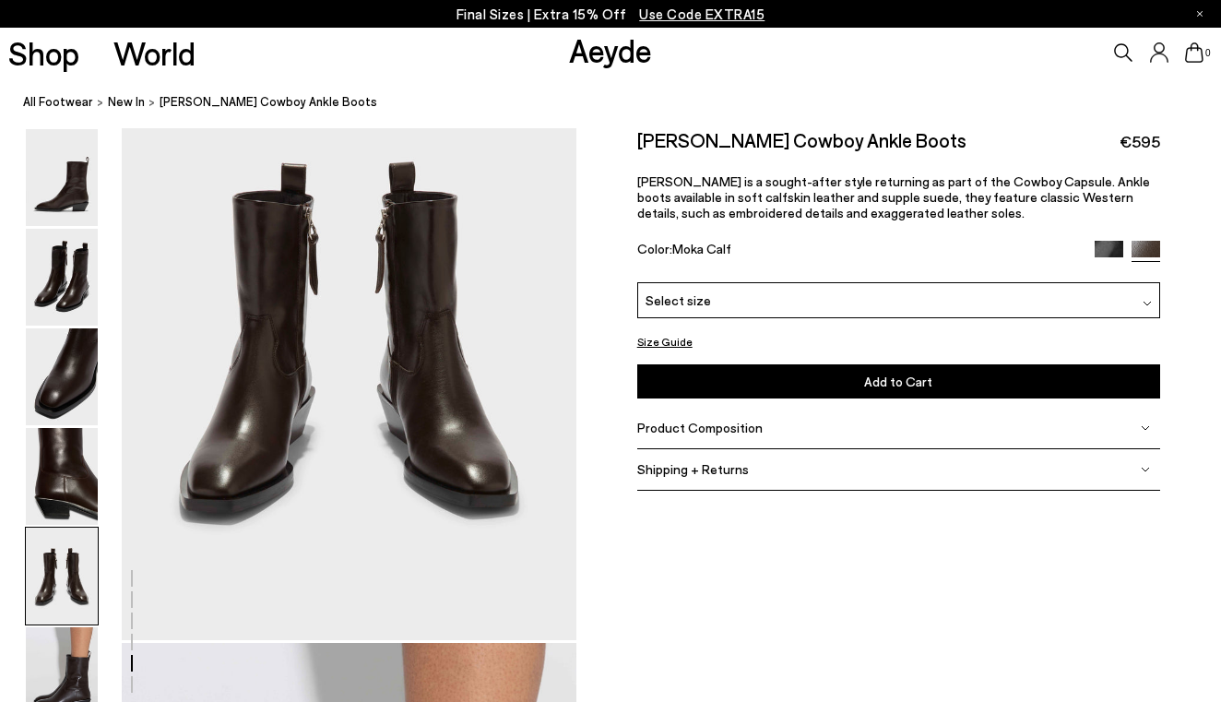
scroll to position [2472, 0]
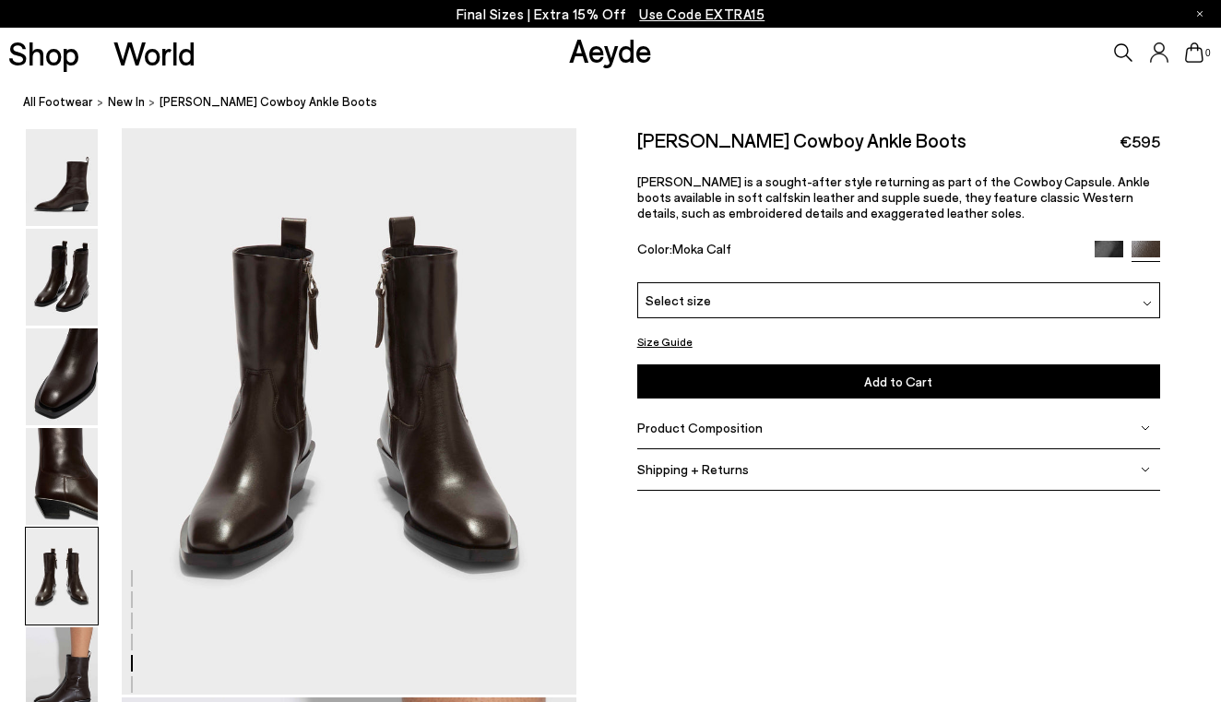
click at [630, 54] on link "Aeyde" at bounding box center [610, 49] width 83 height 39
